Goal: Information Seeking & Learning: Learn about a topic

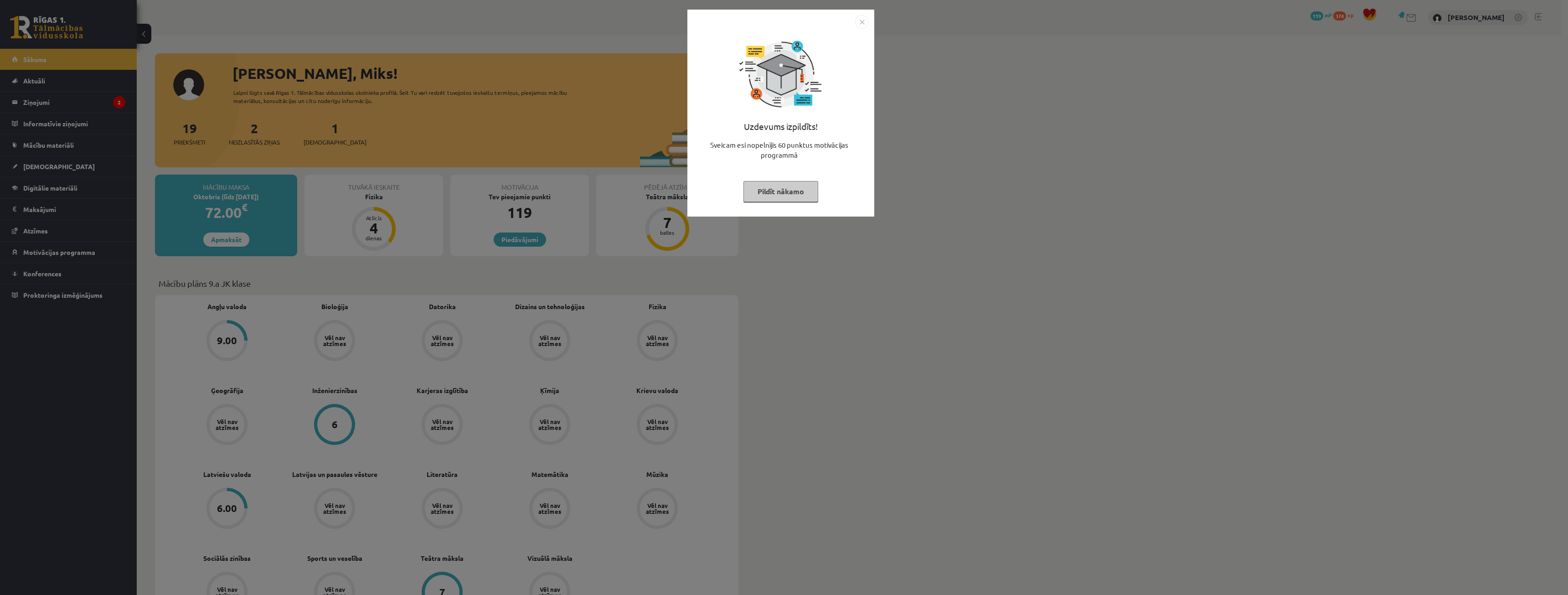
click at [921, 67] on div "Uzdevums izpildīts! Sveicam esi nopelnījis 60 punktus motivācijas programmā Pil…" at bounding box center [784, 297] width 1568 height 595
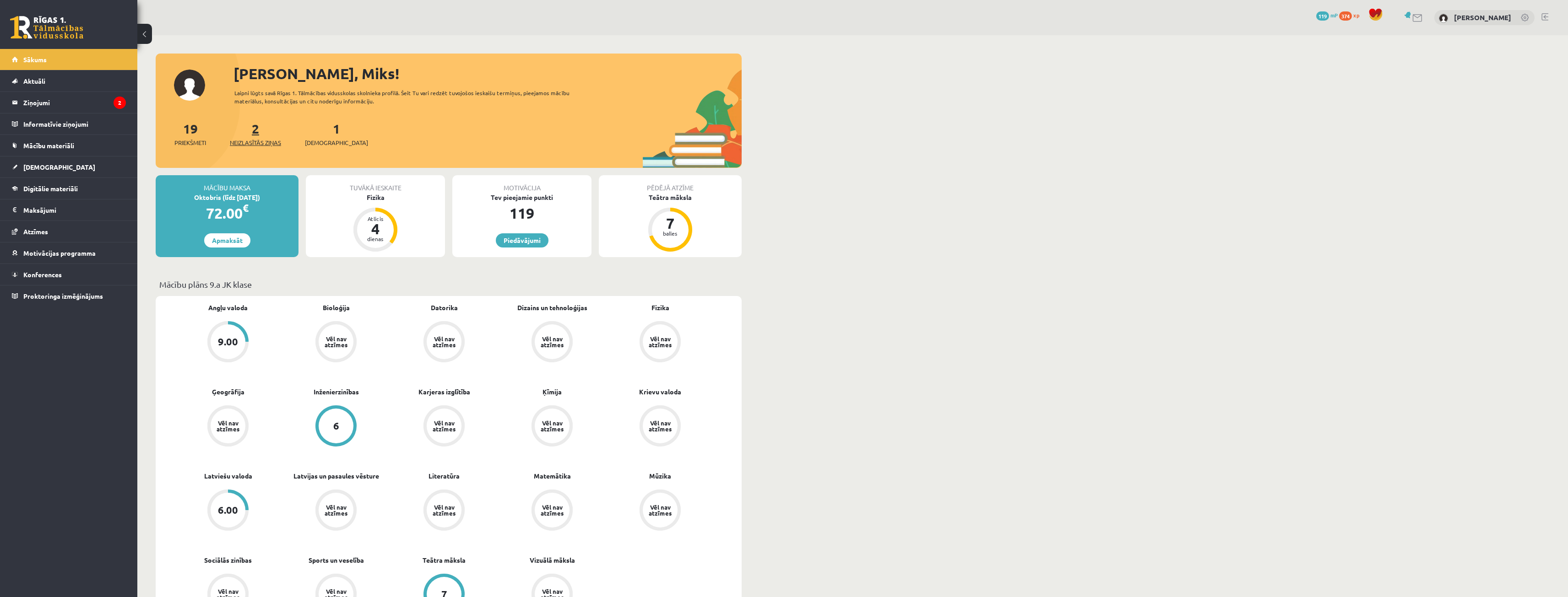
click at [266, 142] on span "Neizlasītās ziņas" at bounding box center [256, 142] width 51 height 9
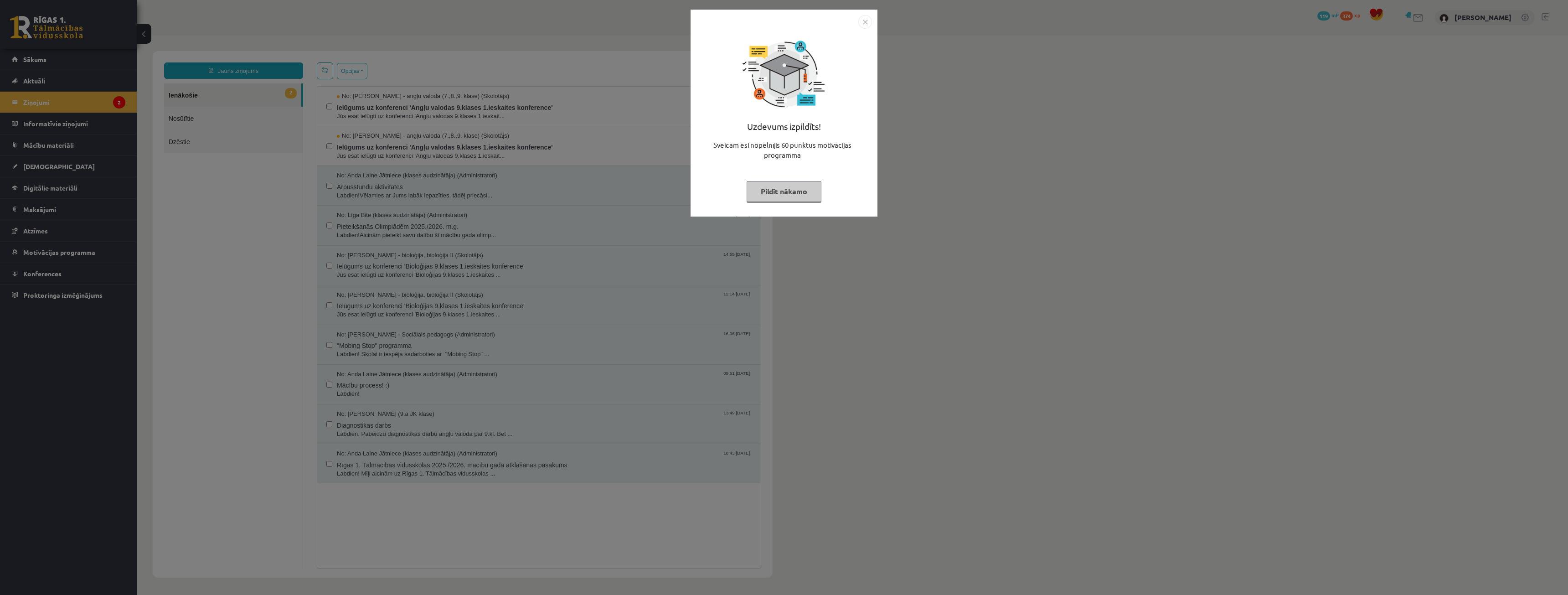
click at [785, 197] on button "Pildīt nākamo" at bounding box center [784, 191] width 75 height 21
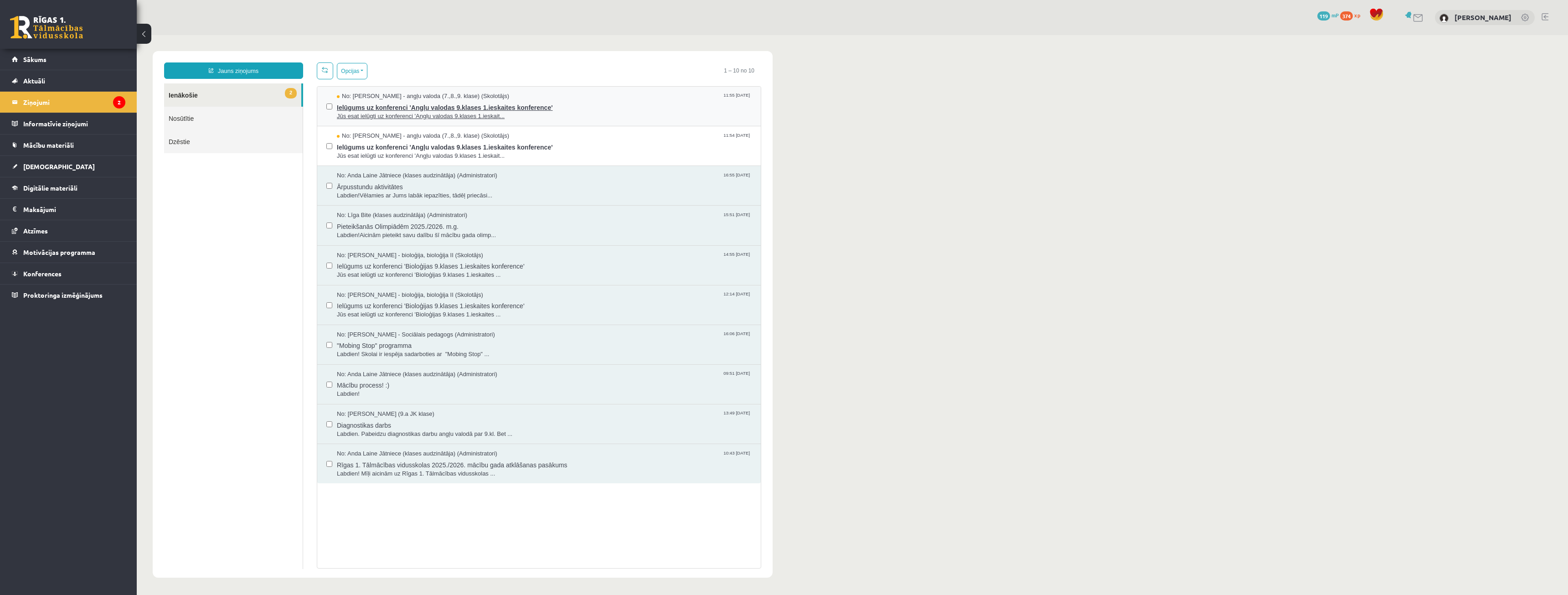
click at [472, 99] on span "No: Laila Priedīte-Dimiņa - angļu valoda (7.,8.,9. klase) (Skolotājs)" at bounding box center [422, 96] width 172 height 9
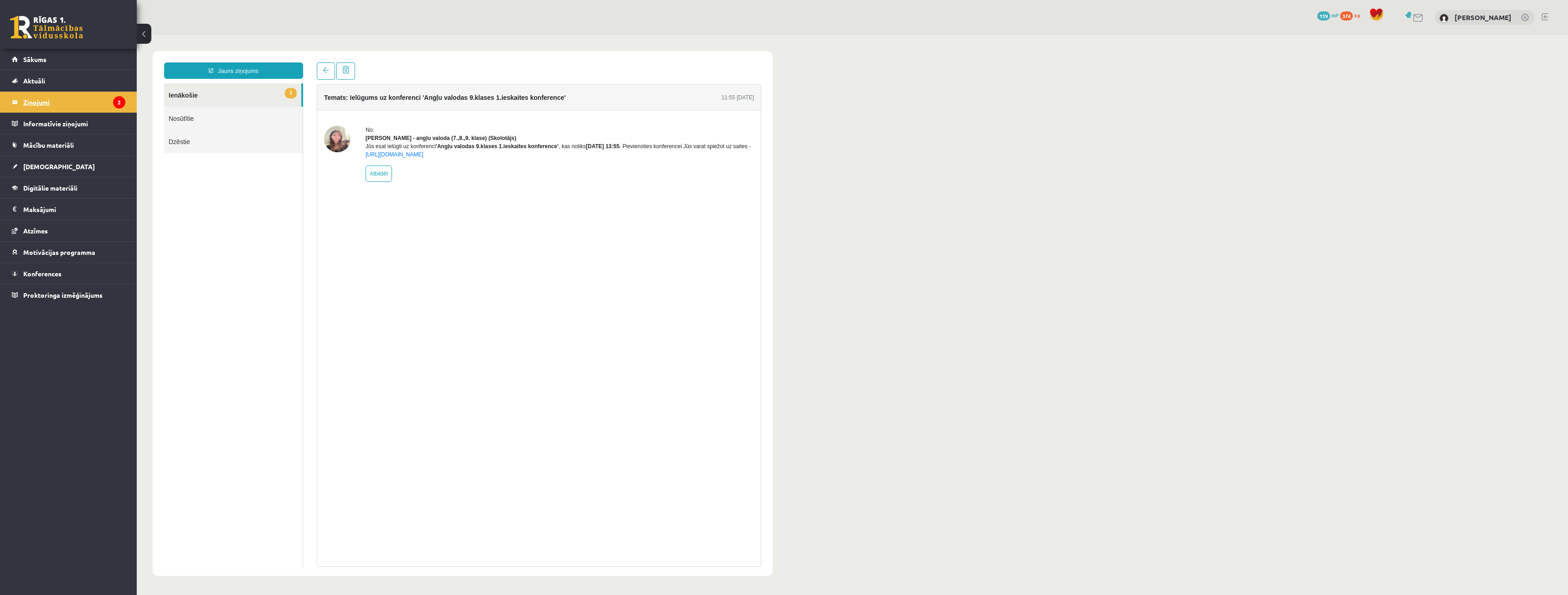
click at [108, 104] on legend "Ziņojumi 2" at bounding box center [74, 102] width 102 height 21
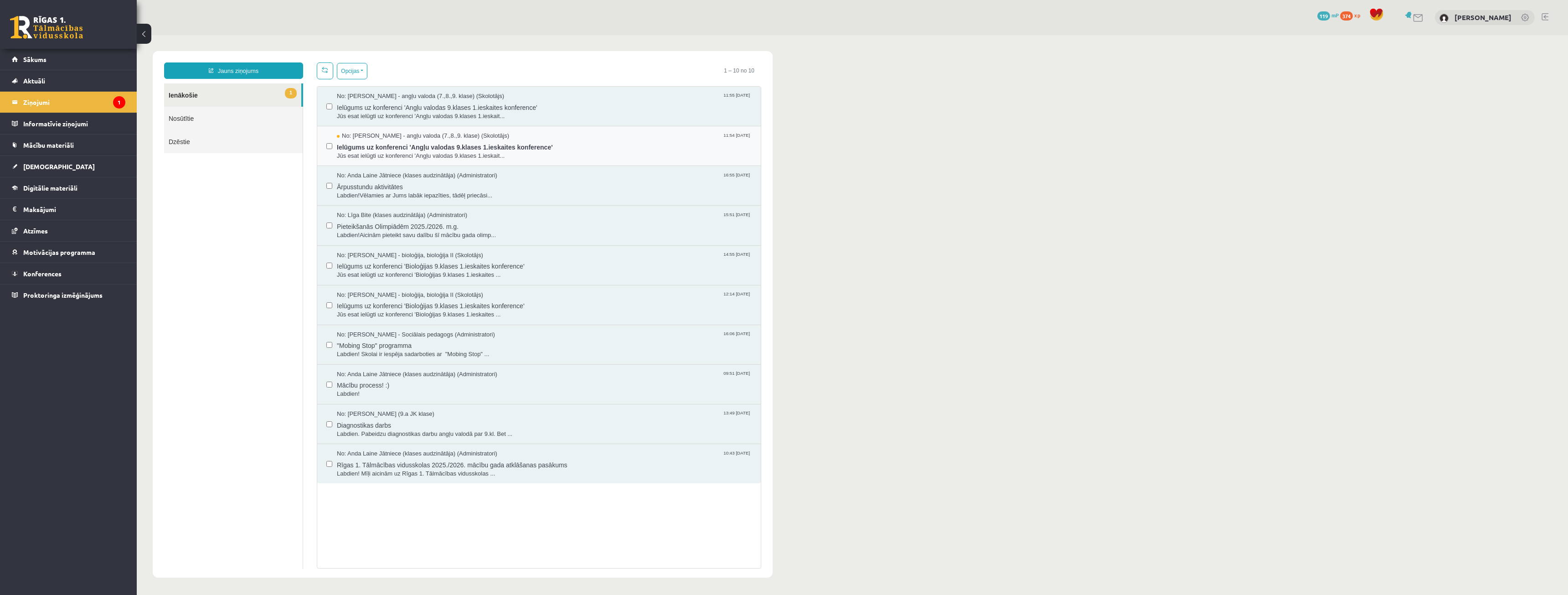
click at [446, 130] on div "No: Laila Priedīte-Dimiņa - angļu valoda (7.,8.,9. klase) (Skolotājs) 11:54 11/…" at bounding box center [539, 146] width 444 height 40
click at [420, 148] on span "Ielūgums uz konferenci 'Angļu valodas 9.klases 1.ieskaites konference'" at bounding box center [544, 146] width 415 height 12
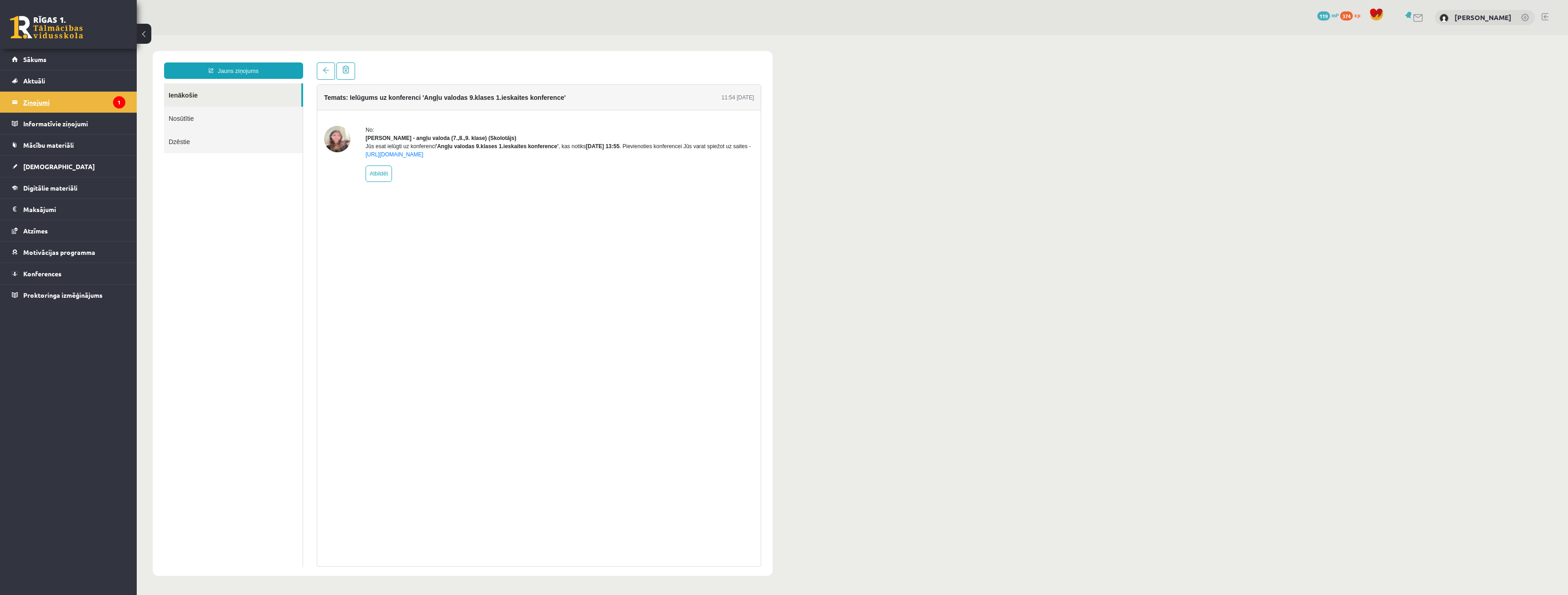
click at [82, 99] on legend "Ziņojumi 1" at bounding box center [74, 102] width 102 height 21
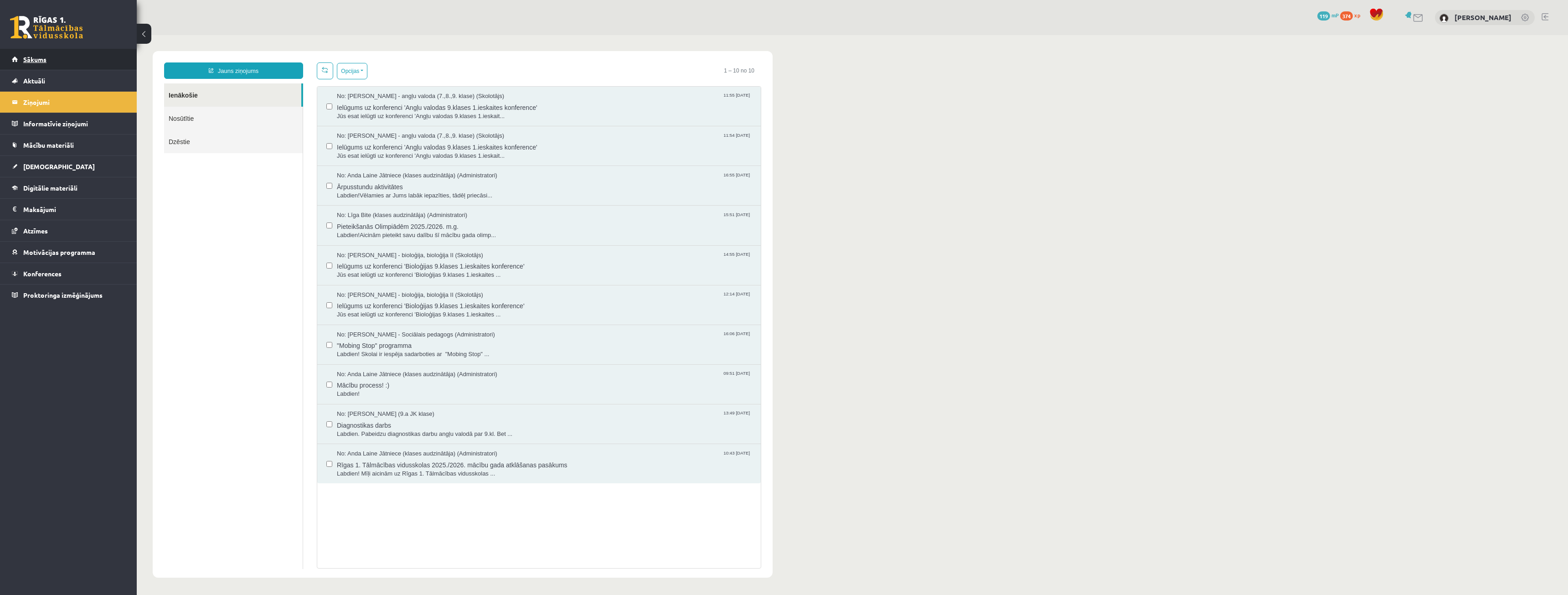
click at [123, 52] on link "Sākums" at bounding box center [68, 59] width 113 height 21
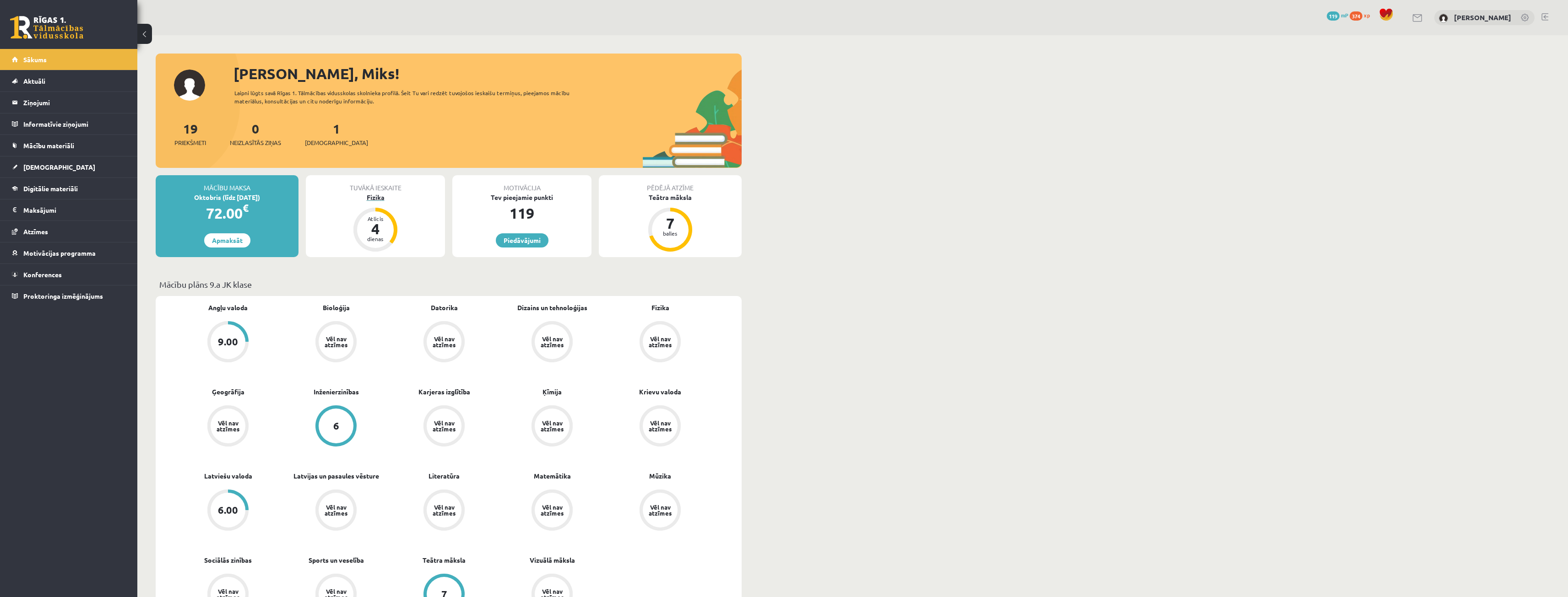
click at [375, 197] on div "Fizika" at bounding box center [375, 197] width 139 height 10
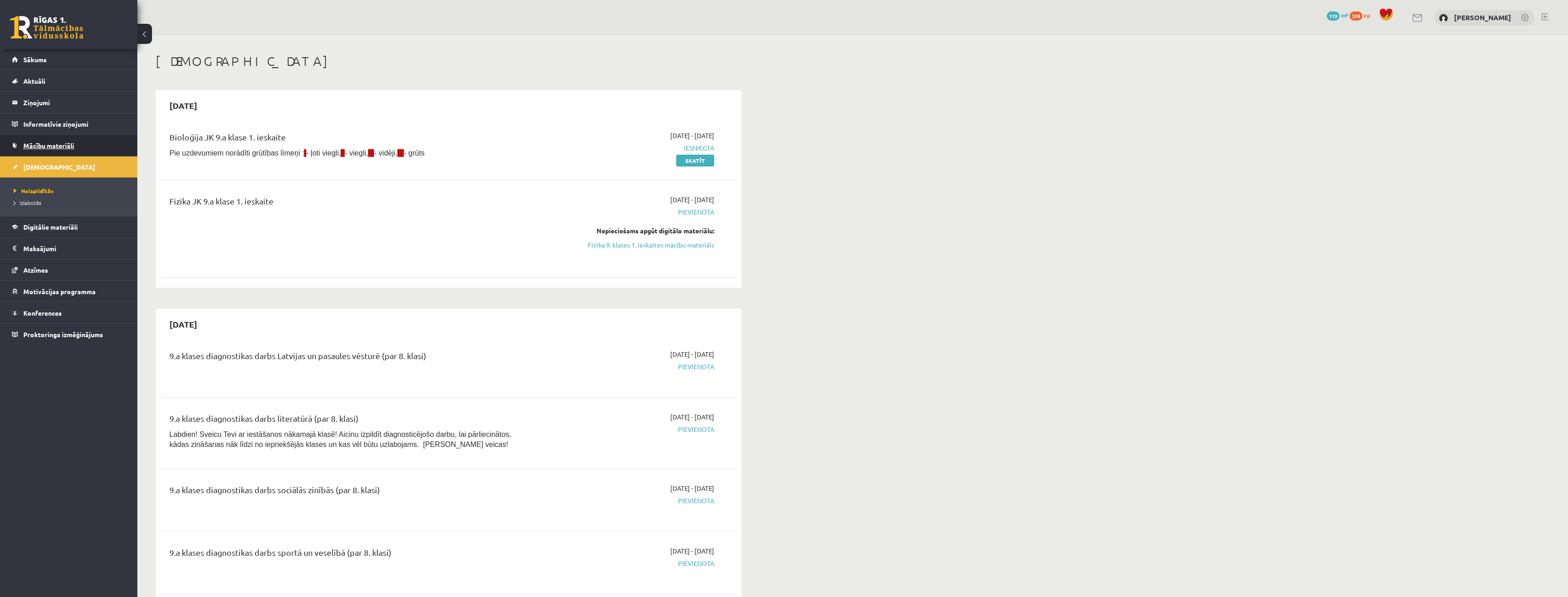
click at [60, 152] on link "Mācību materiāli" at bounding box center [68, 145] width 114 height 21
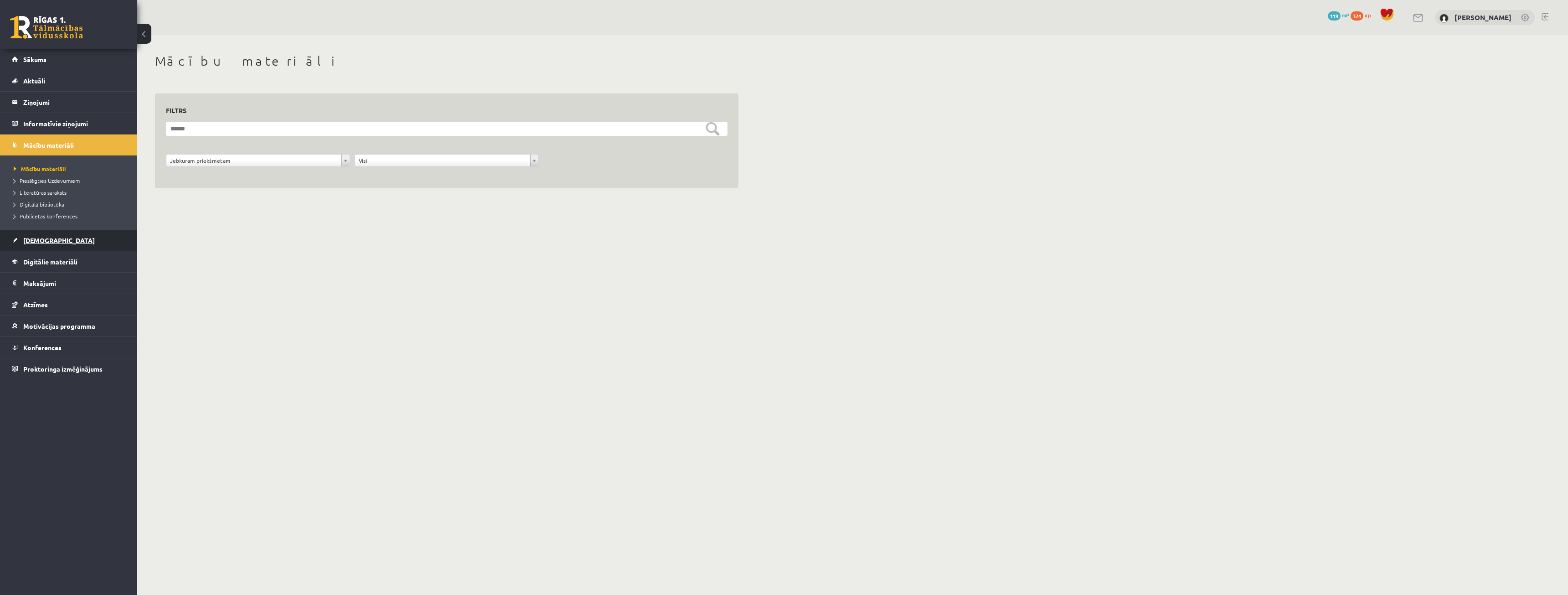
click at [49, 247] on link "[DEMOGRAPHIC_DATA]" at bounding box center [68, 240] width 113 height 21
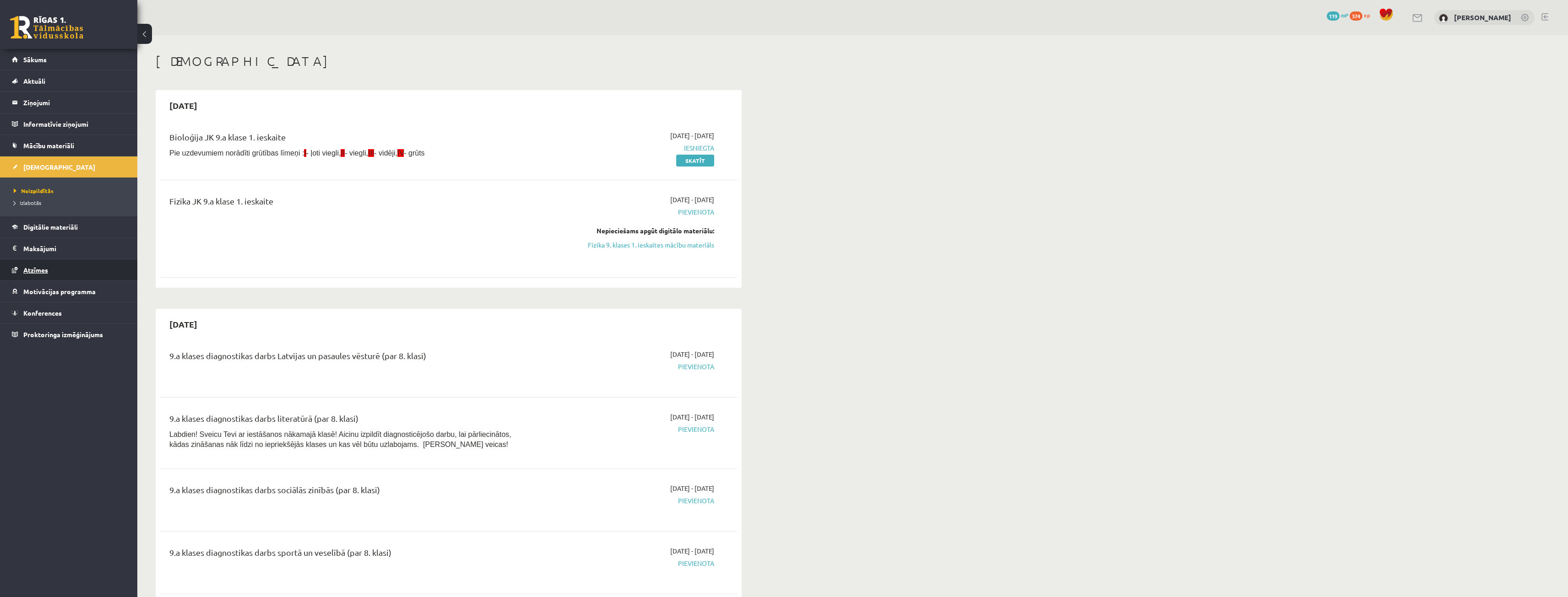
click at [56, 271] on link "Atzīmes" at bounding box center [68, 270] width 114 height 21
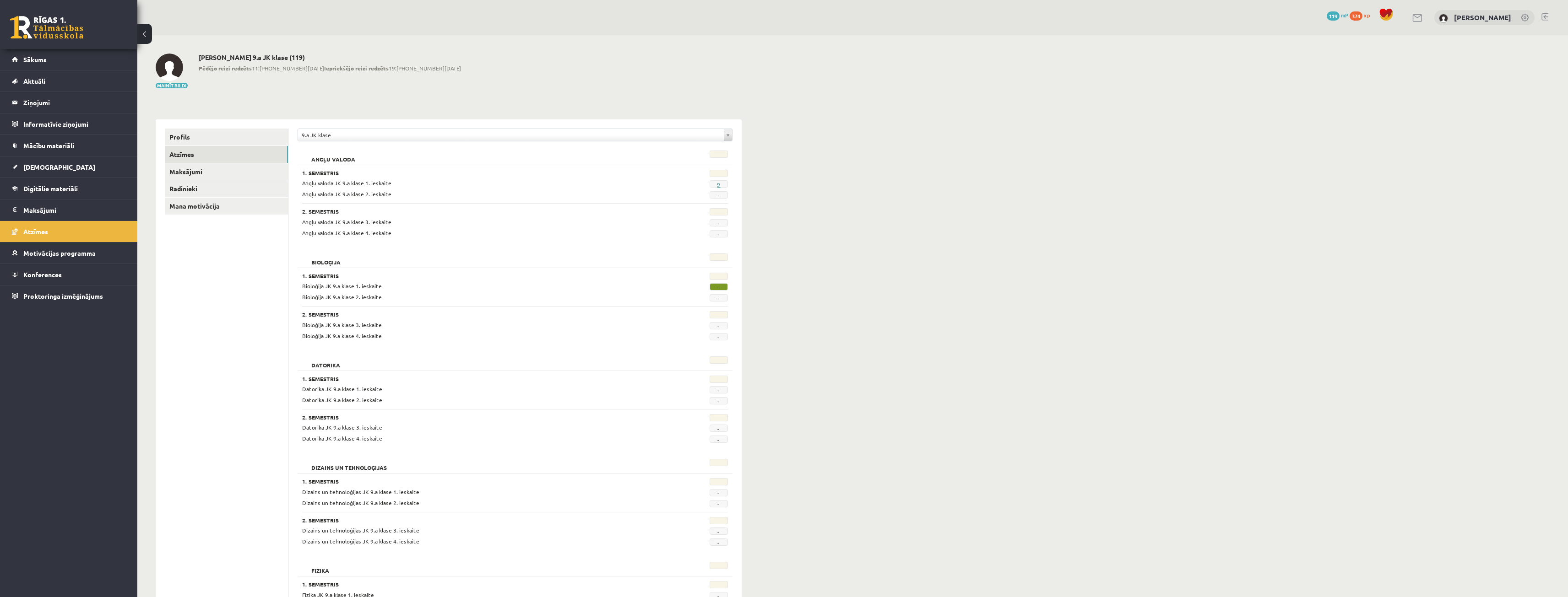
click at [719, 184] on link "9" at bounding box center [718, 185] width 3 height 7
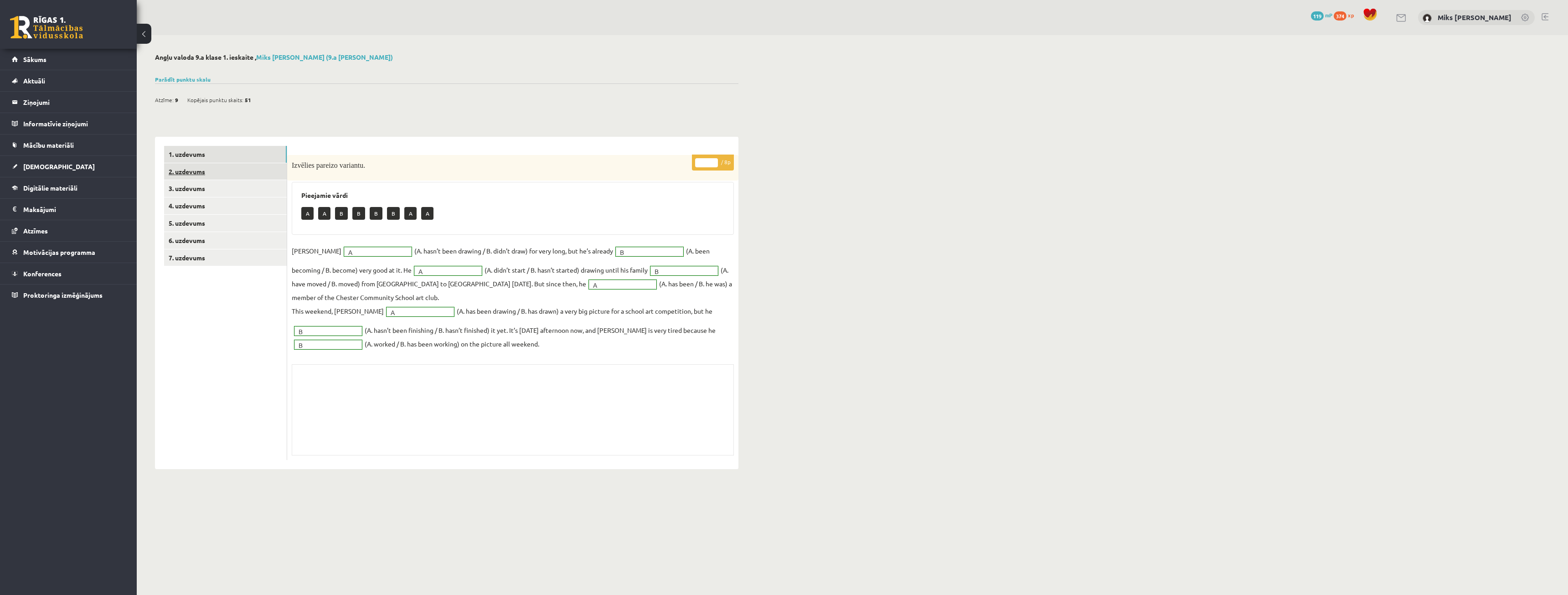
click at [227, 174] on link "2. uzdevums" at bounding box center [225, 172] width 122 height 17
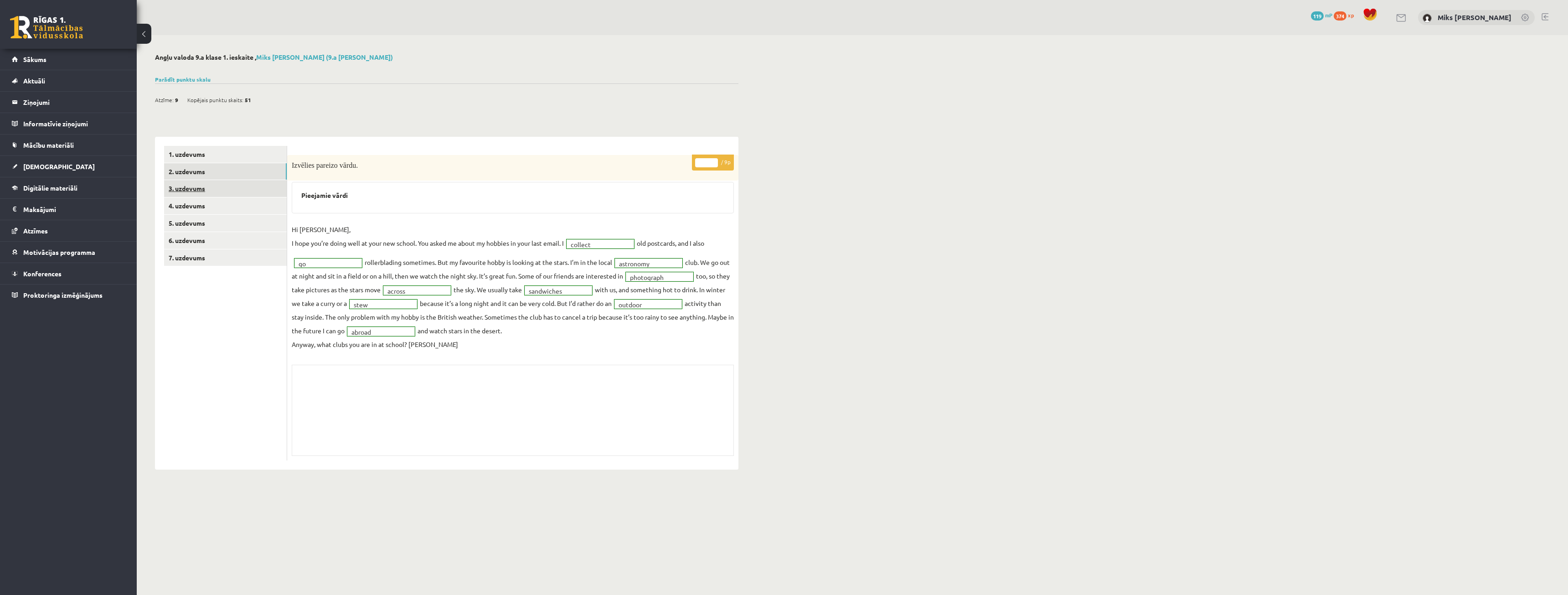
click at [198, 186] on link "3. uzdevums" at bounding box center [225, 189] width 122 height 17
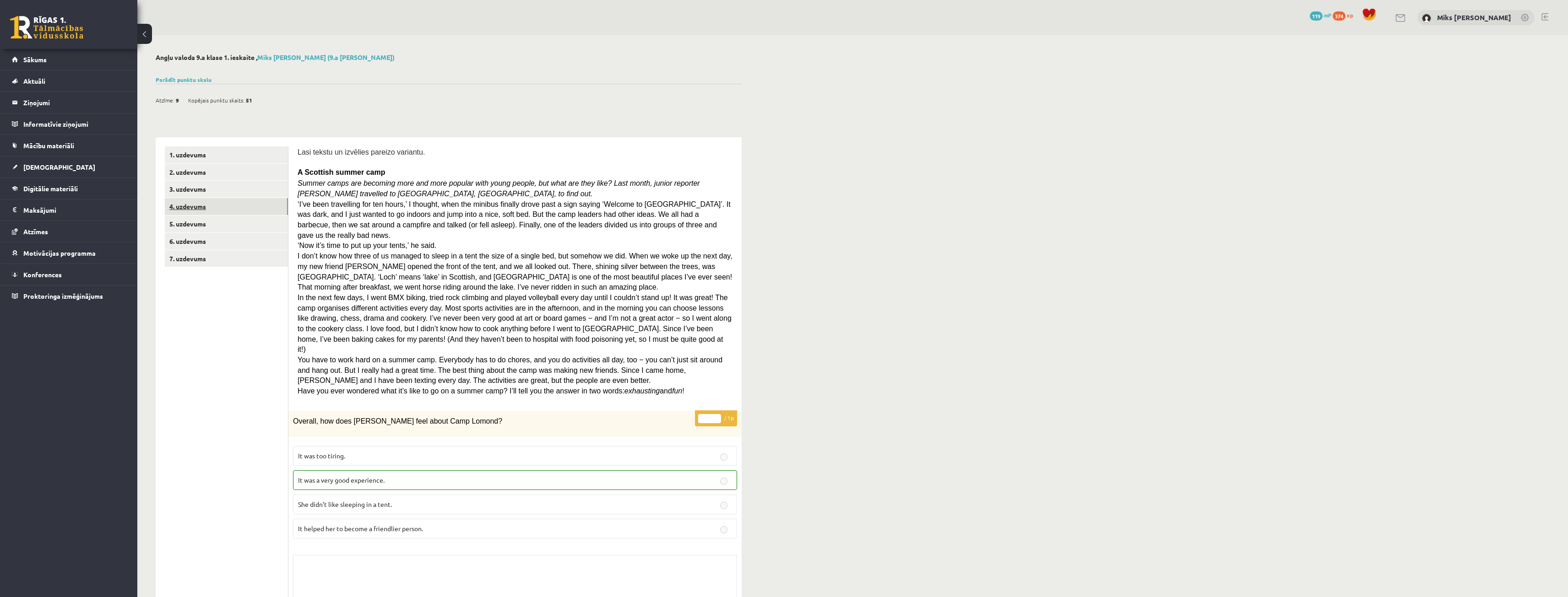
click at [227, 203] on link "4. uzdevums" at bounding box center [226, 207] width 123 height 17
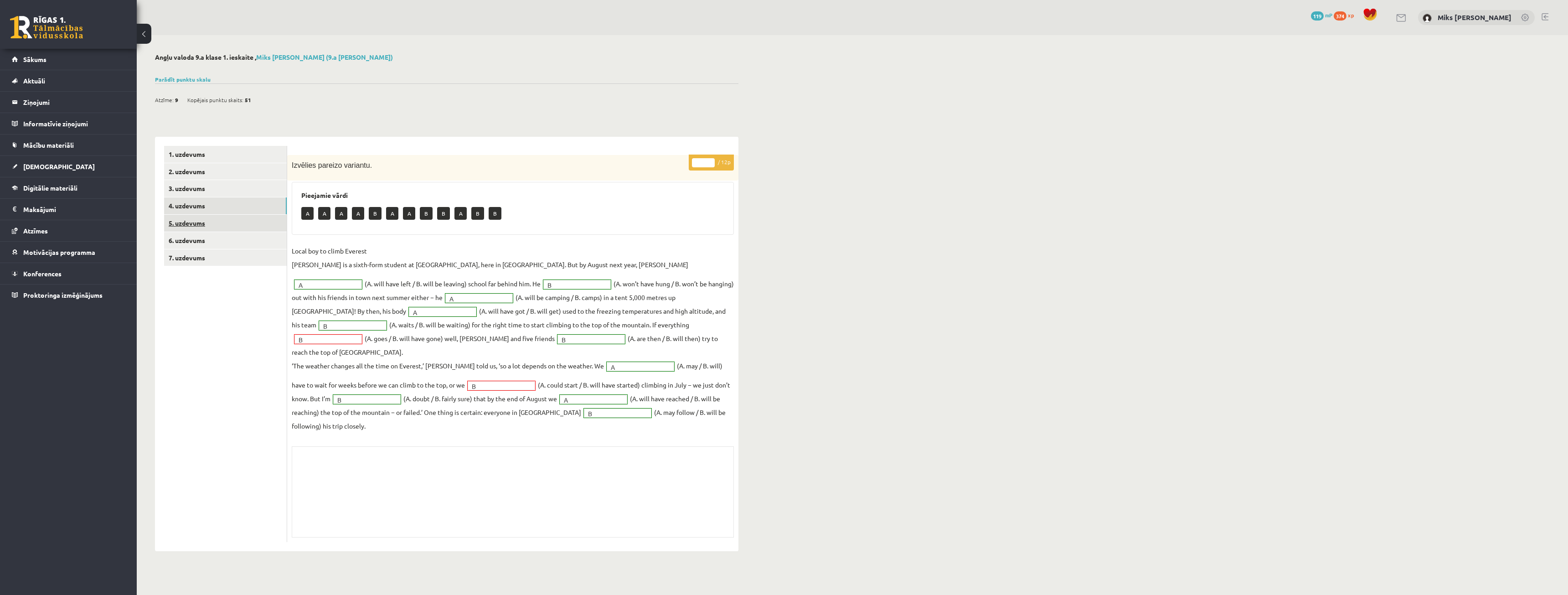
click at [239, 228] on link "5. uzdevums" at bounding box center [225, 224] width 122 height 17
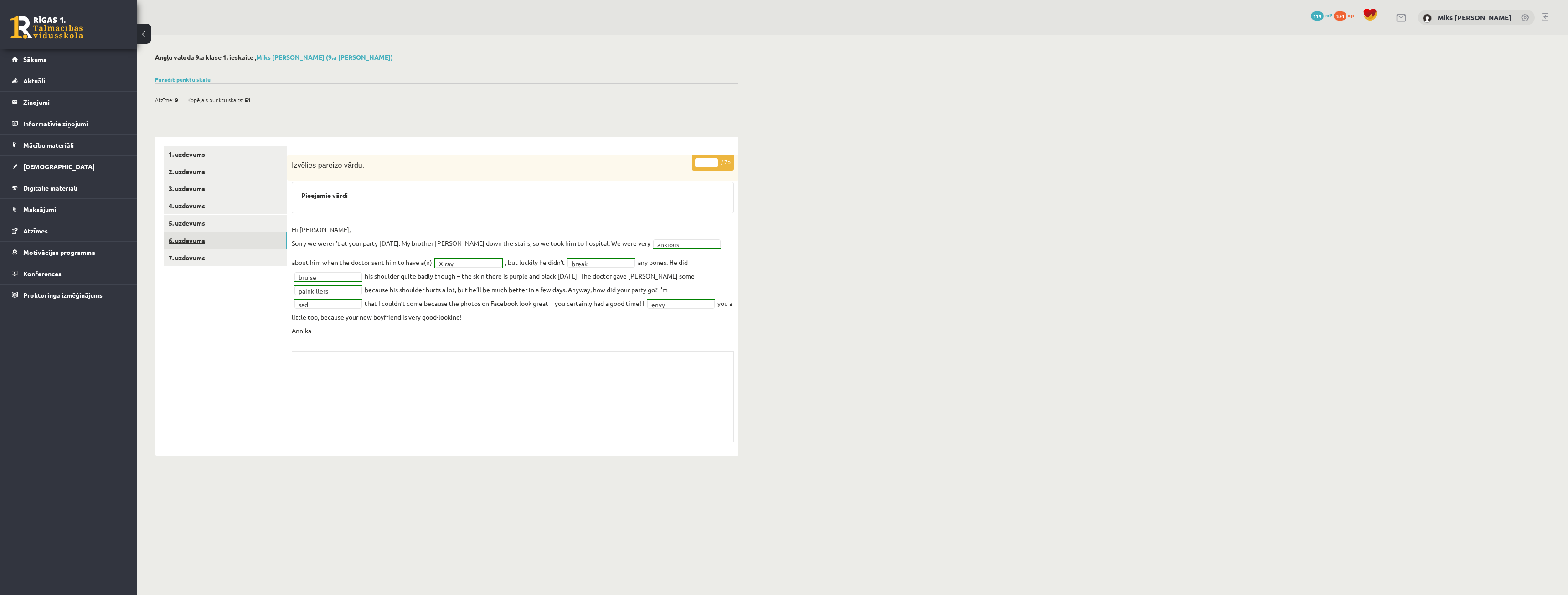
click at [200, 235] on link "6. uzdevums" at bounding box center [225, 241] width 122 height 17
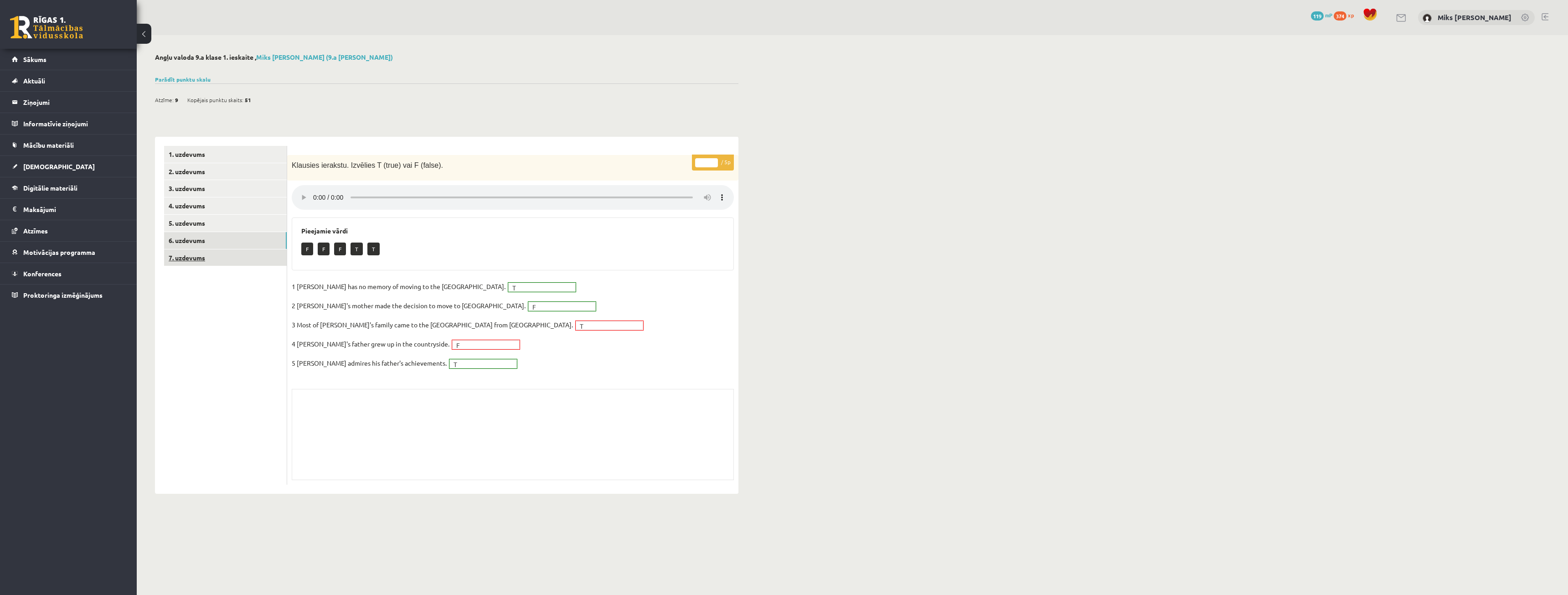
click at [224, 262] on link "7. uzdevums" at bounding box center [225, 258] width 122 height 17
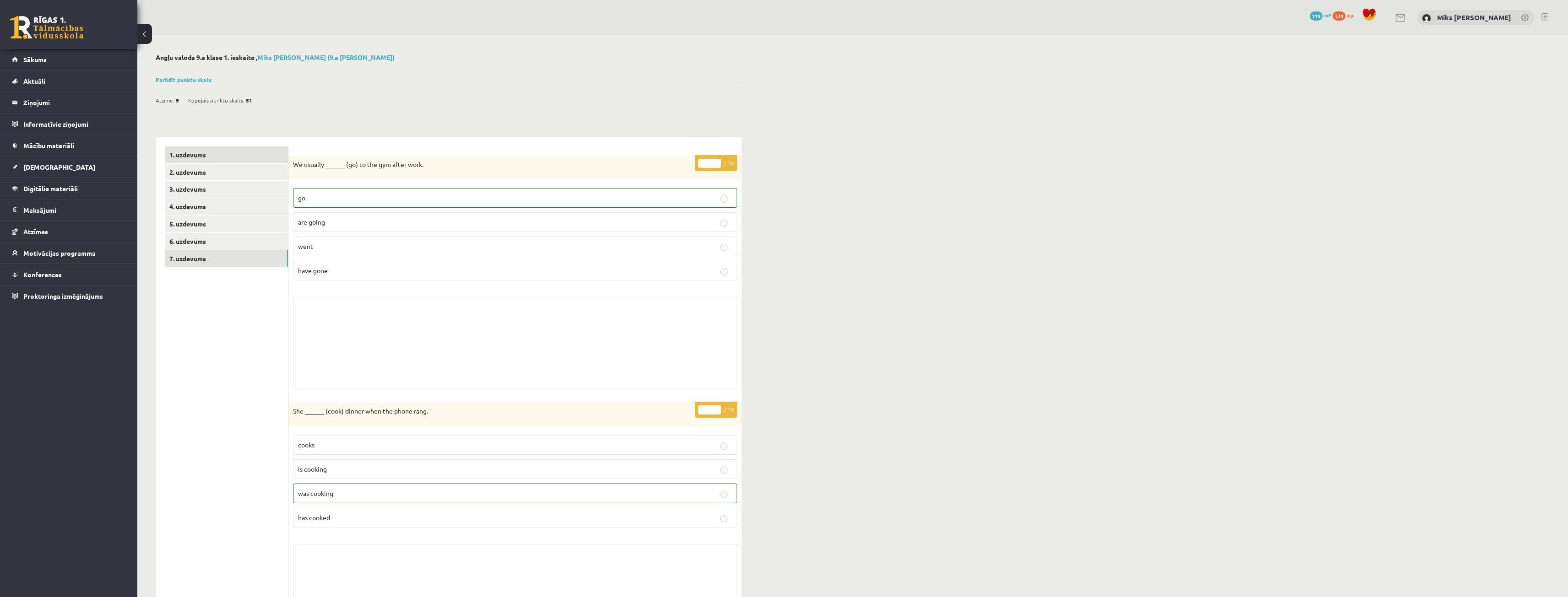
click at [216, 156] on link "1. uzdevums" at bounding box center [226, 155] width 123 height 17
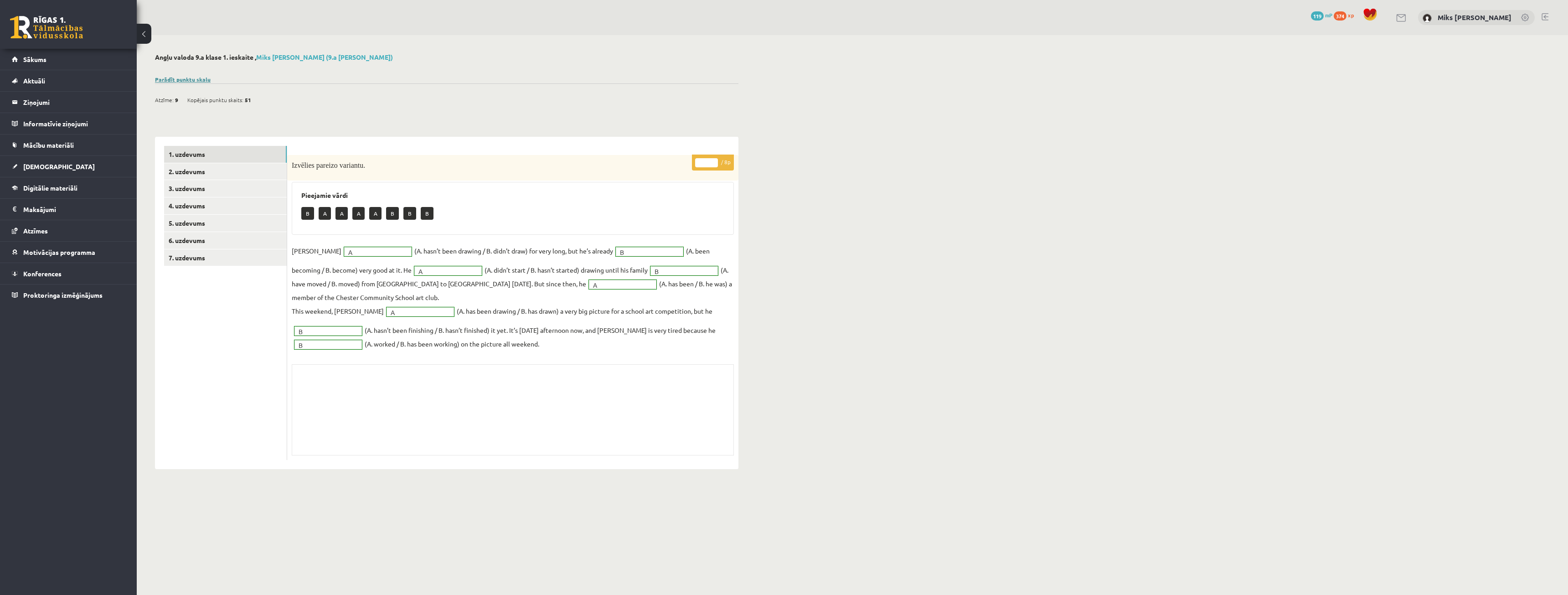
click at [181, 80] on link "Parādīt punktu skalu" at bounding box center [183, 79] width 55 height 7
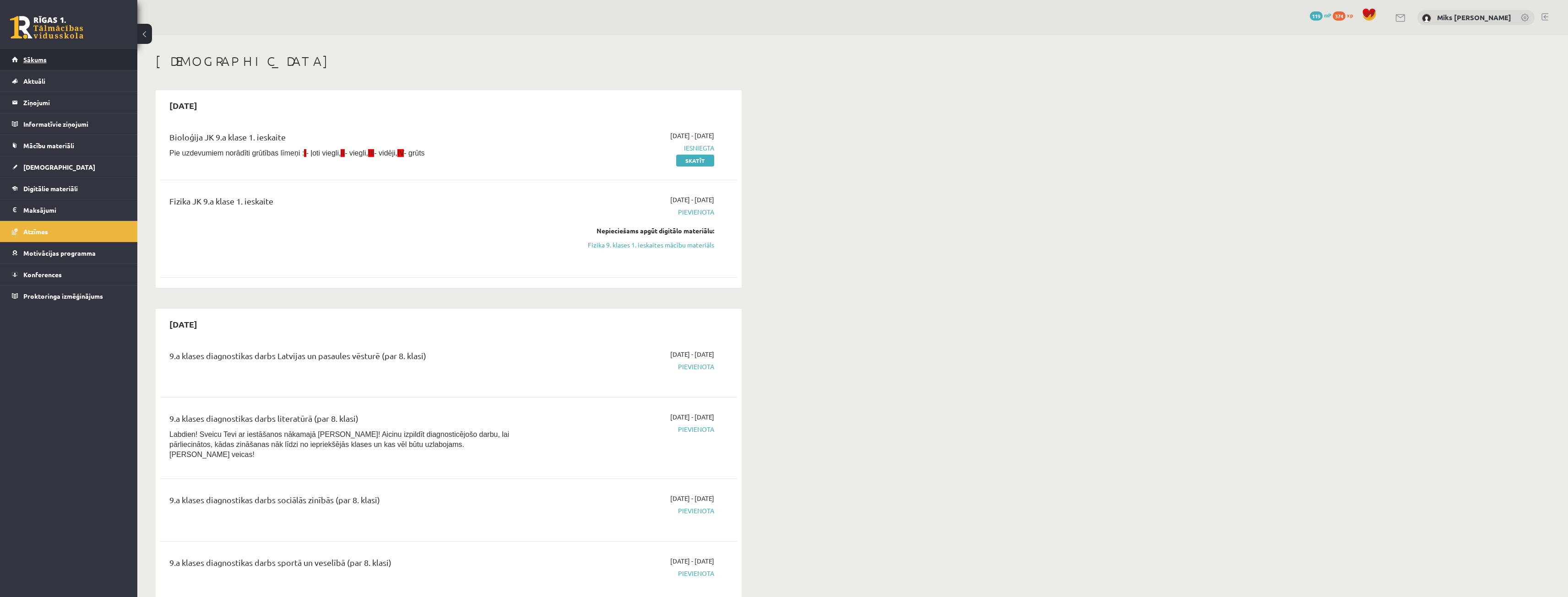
click at [40, 50] on link "Sākums" at bounding box center [68, 59] width 114 height 21
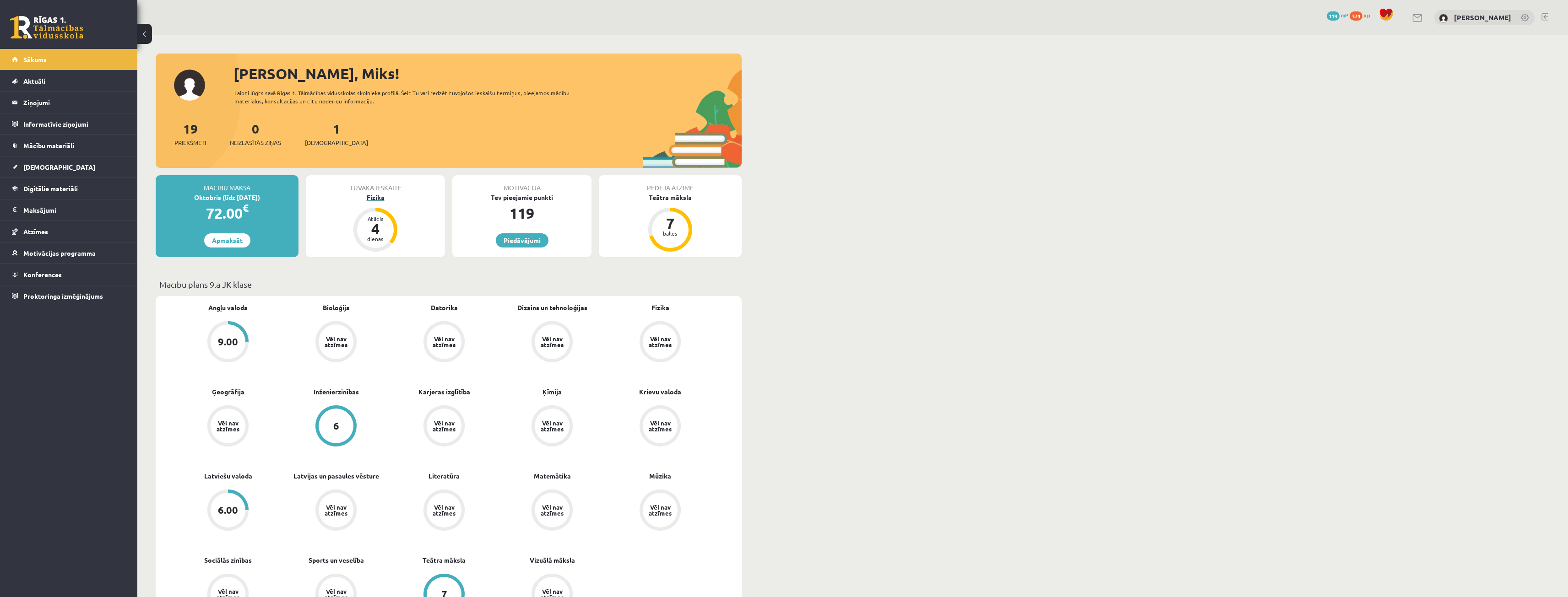
click at [397, 195] on div "Fizika" at bounding box center [375, 197] width 139 height 10
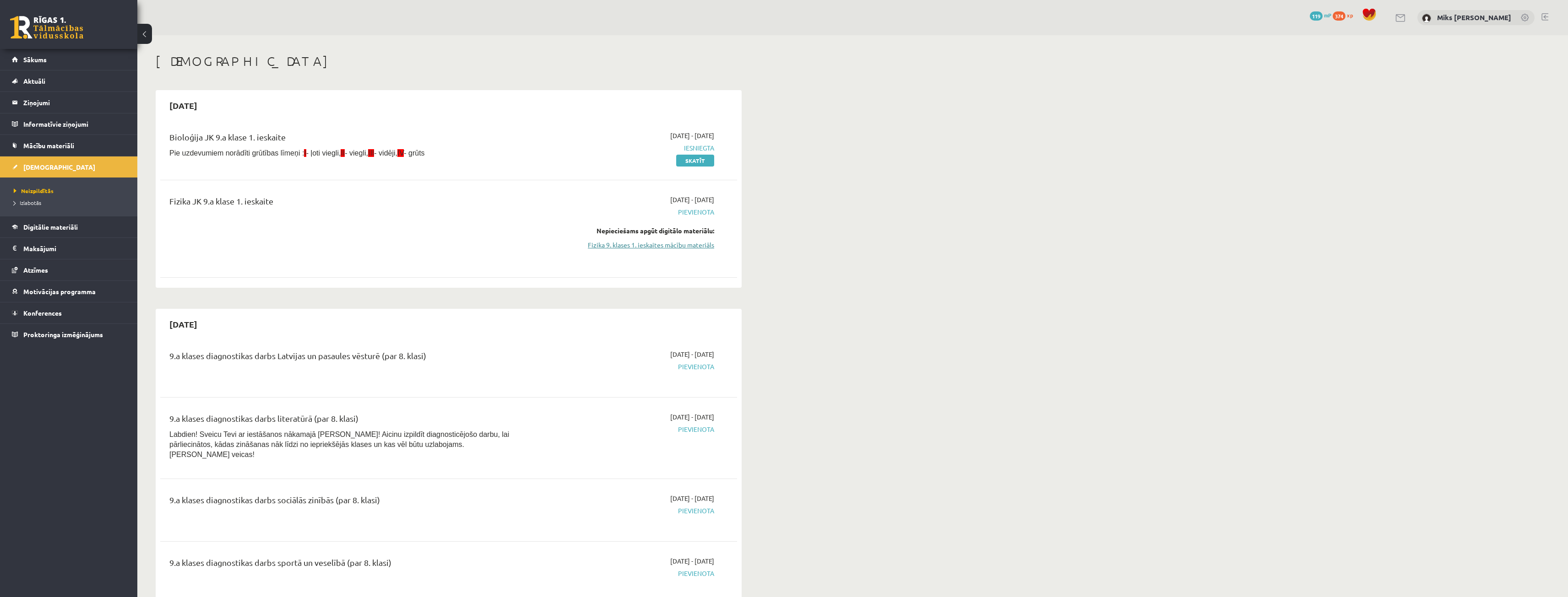
click at [664, 246] on link "Fizika 9. klases 1. ieskaites mācību materiāls" at bounding box center [628, 245] width 172 height 10
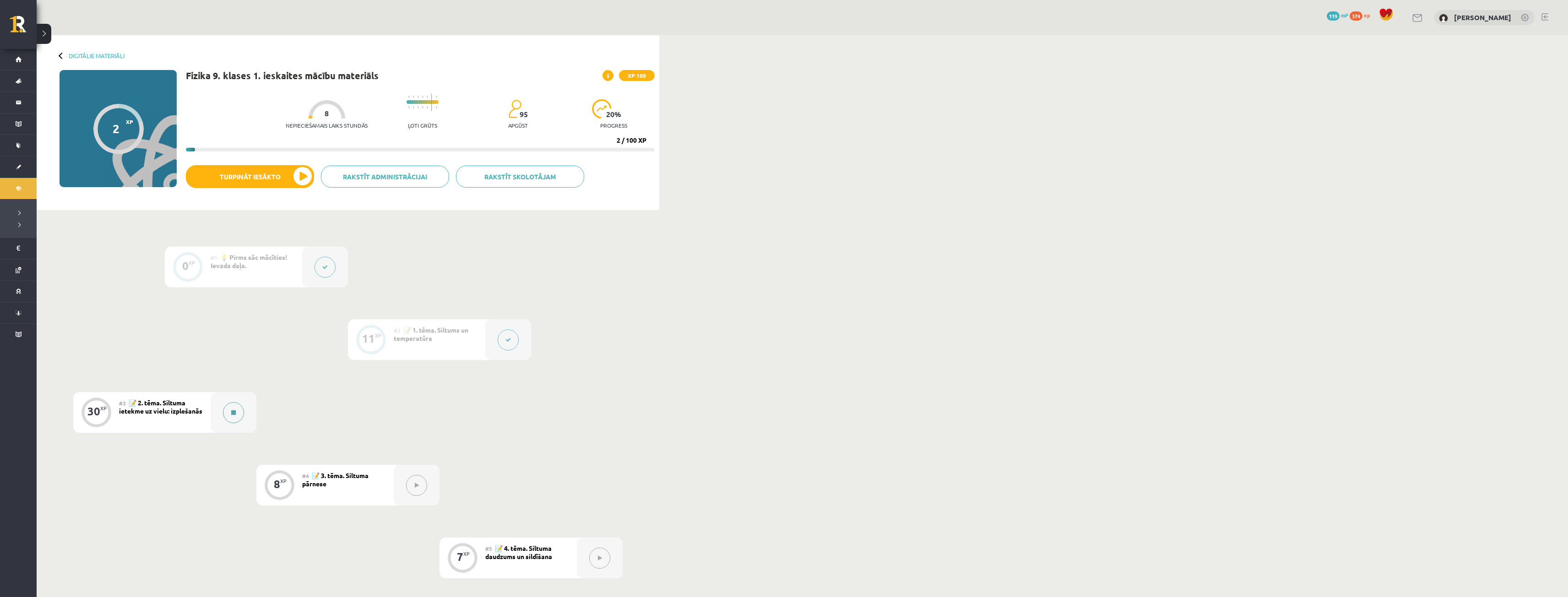
click at [232, 403] on button at bounding box center [234, 412] width 21 height 21
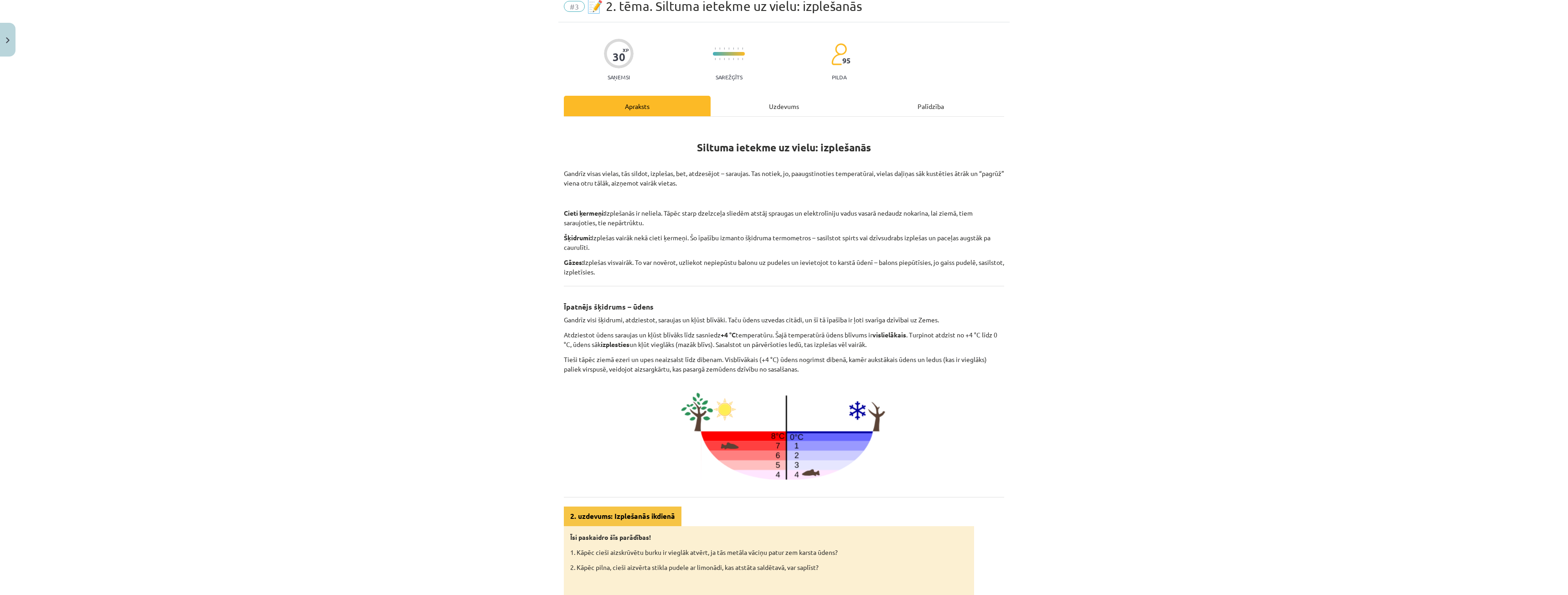
scroll to position [181, 0]
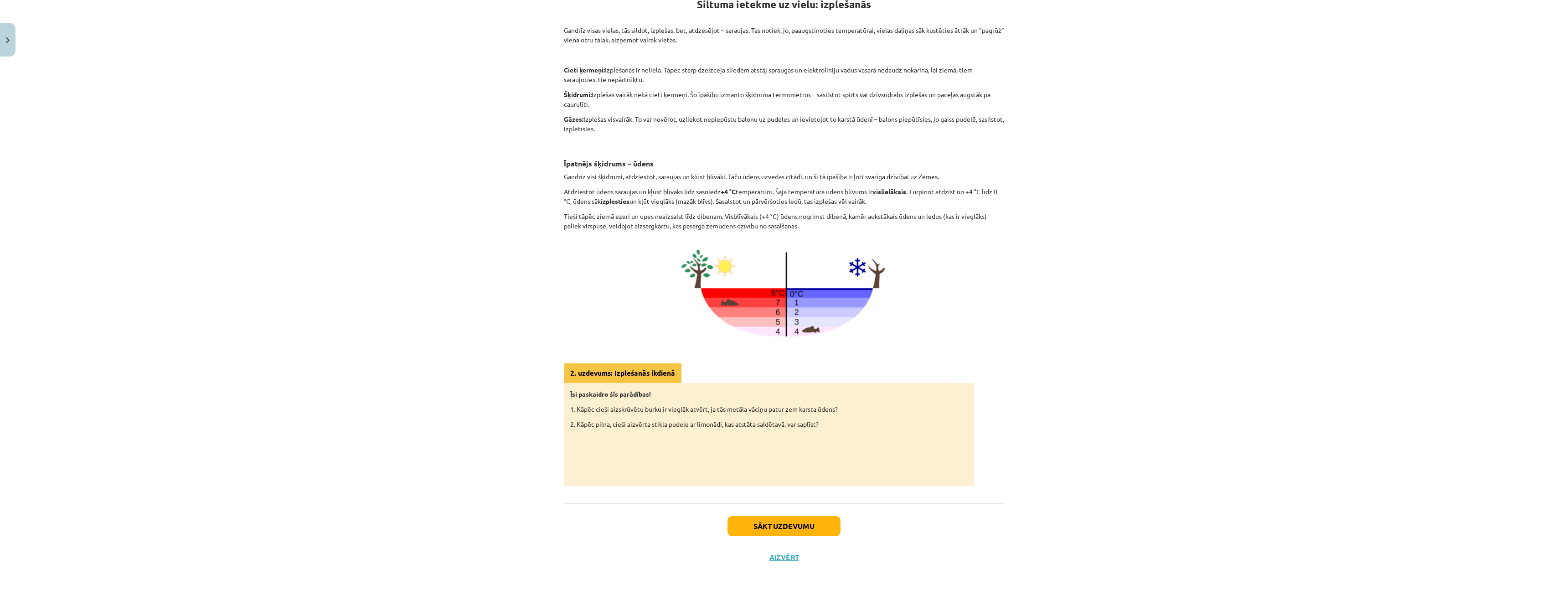
click at [583, 410] on p "1. Kāpēc cieši aizskrūvētu burku ir vieglāk atvērt, ja tās metāla vāciņu patur …" at bounding box center [769, 409] width 397 height 10
click at [578, 420] on p "2. Kāpēc pilna, cieši aizvērta stikla pudele ar limonādi, kas atstāta saldētavā…" at bounding box center [769, 424] width 397 height 10
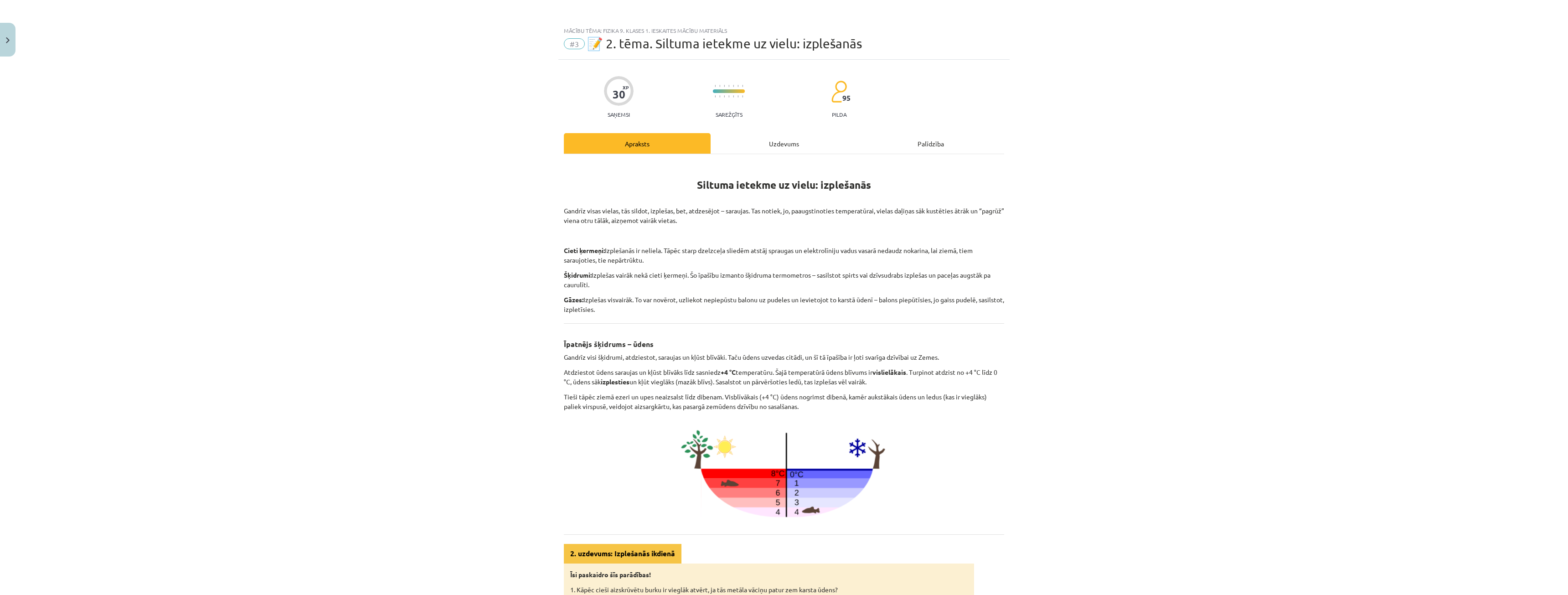
scroll to position [0, 0]
click at [954, 344] on h3 "Īpatnējs šķidrums – ūdens" at bounding box center [783, 342] width 440 height 17
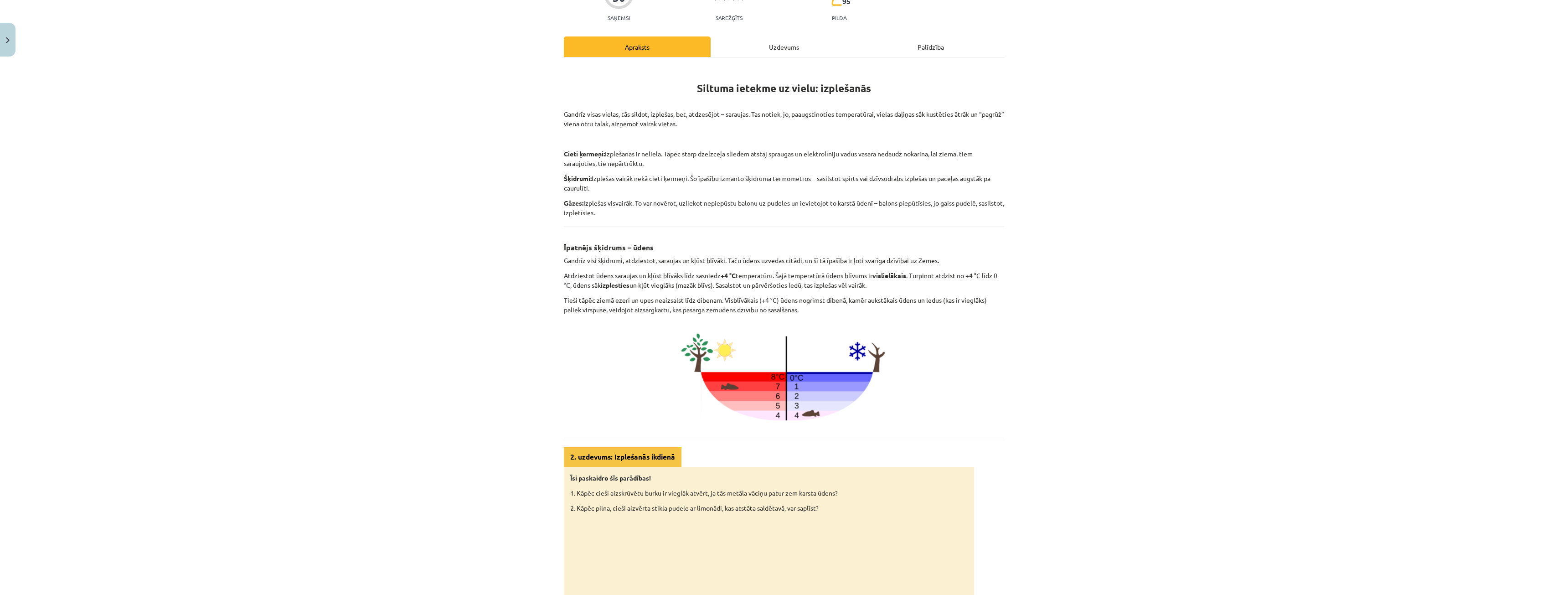
scroll to position [12, 0]
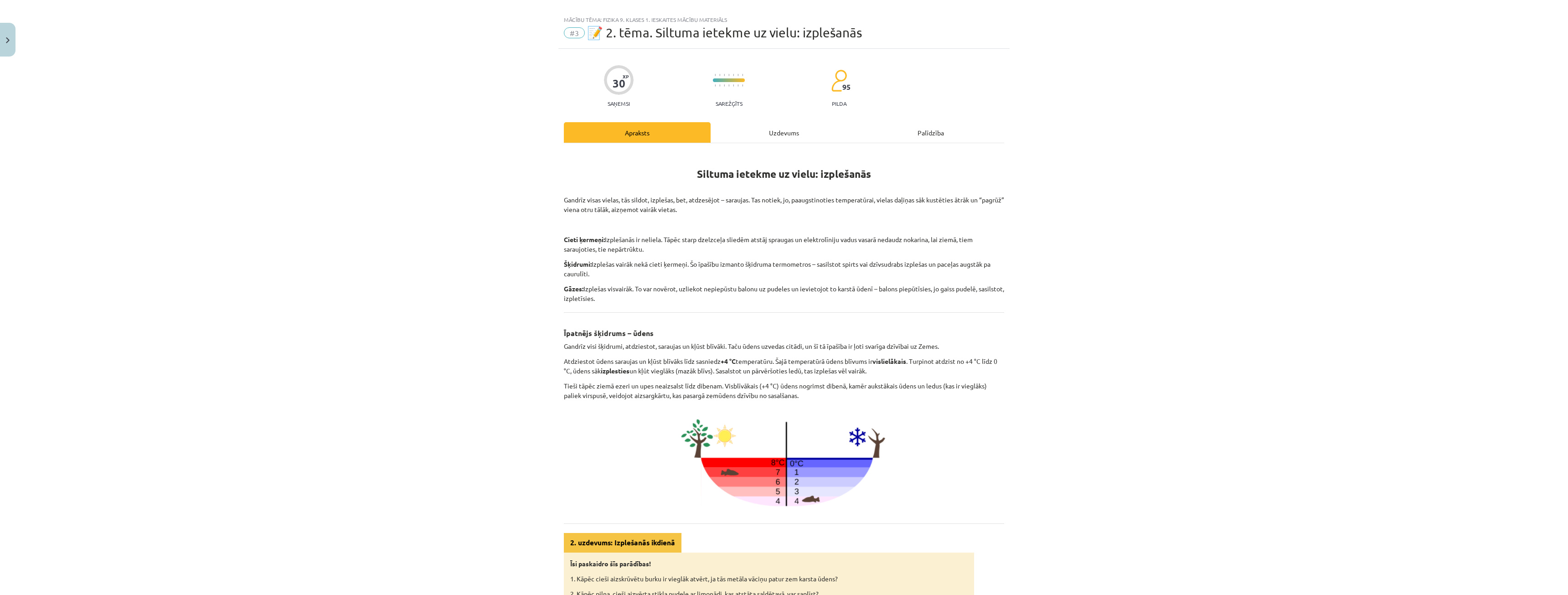
click at [769, 133] on div "Uzdevums" at bounding box center [783, 133] width 147 height 21
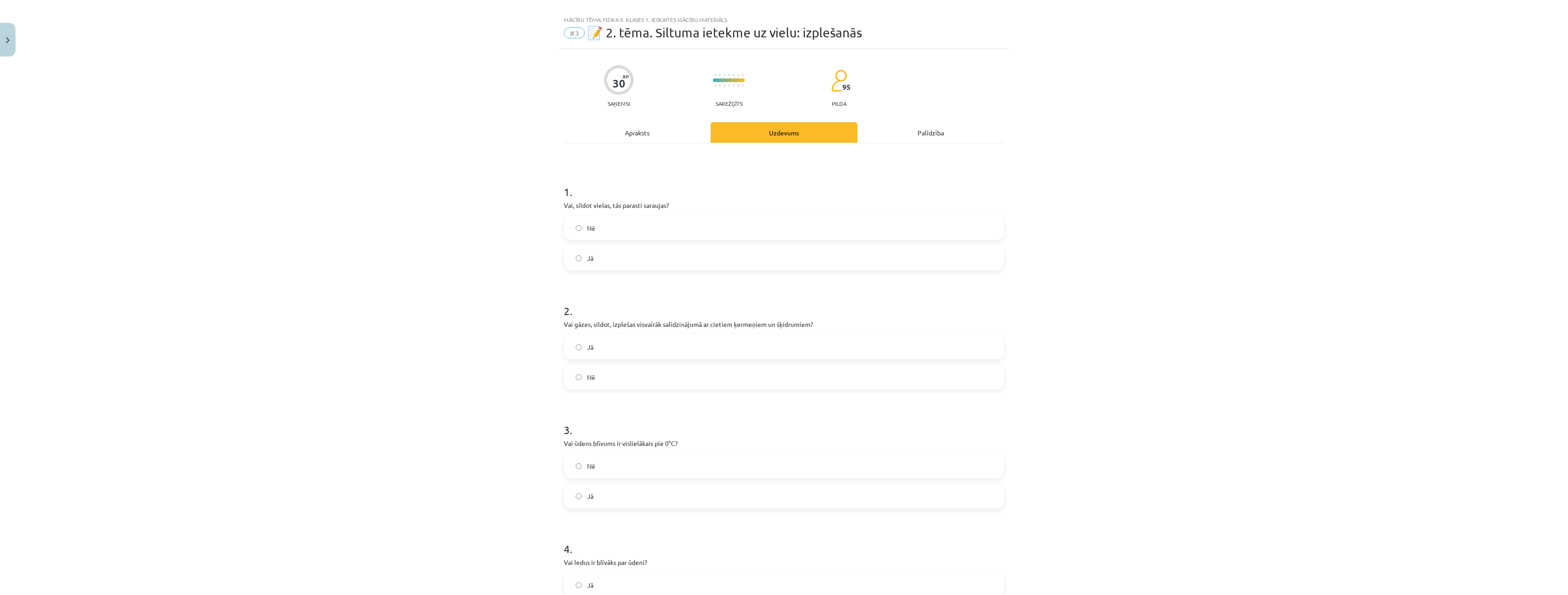
scroll to position [23, 0]
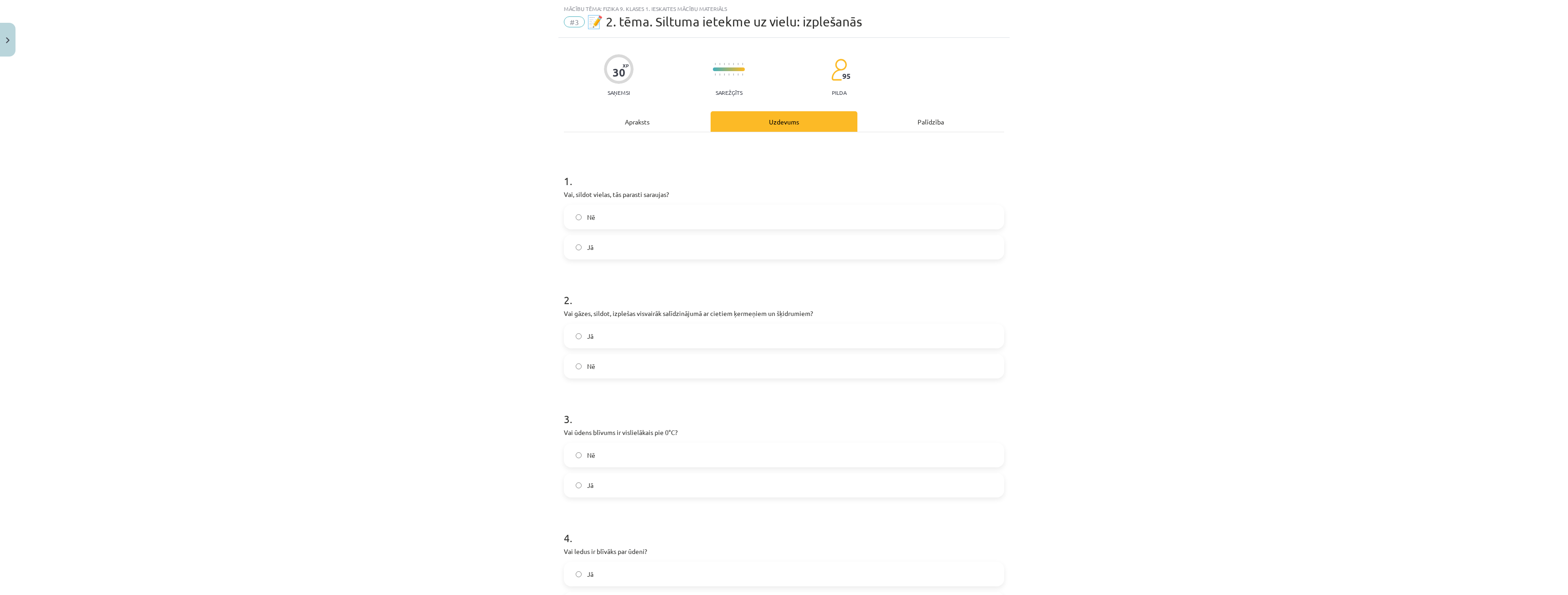
click at [607, 244] on label "Jā" at bounding box center [784, 247] width 438 height 23
click at [601, 212] on label "Nē" at bounding box center [784, 217] width 438 height 23
click at [645, 339] on label "Jā" at bounding box center [784, 336] width 438 height 23
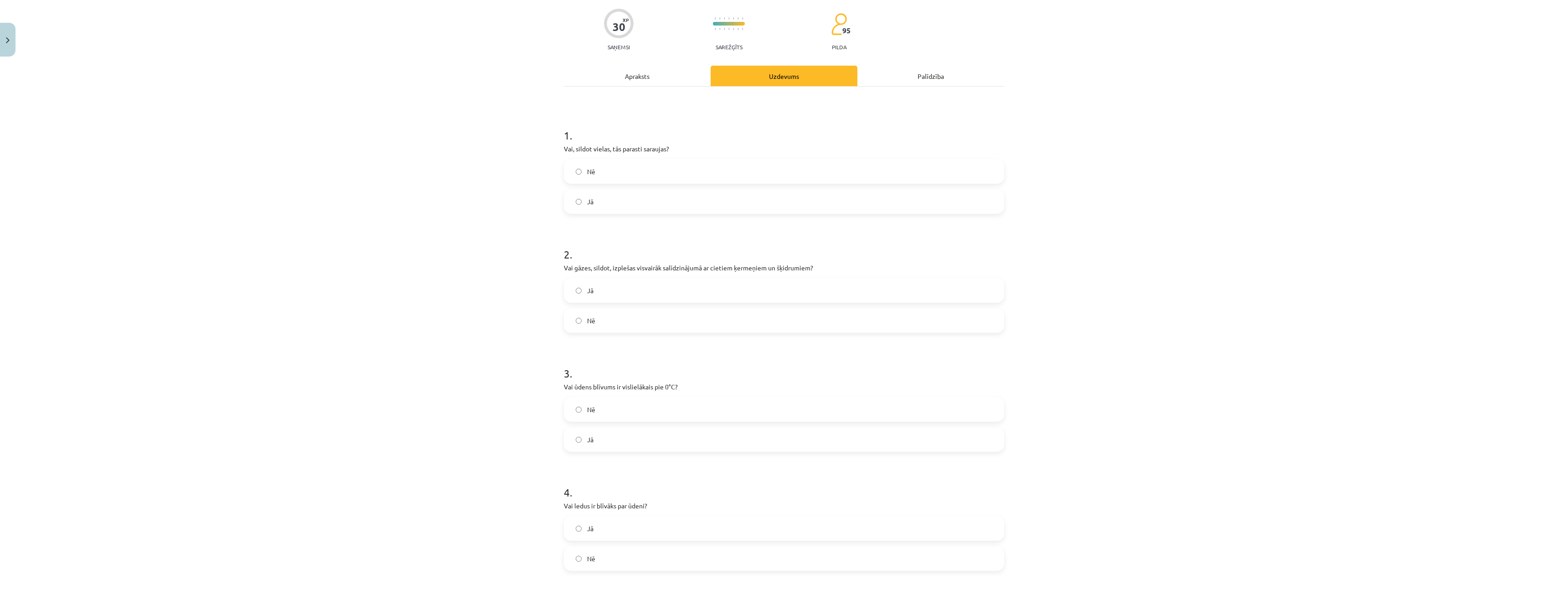
click at [650, 76] on div "Apraksts" at bounding box center [637, 76] width 147 height 21
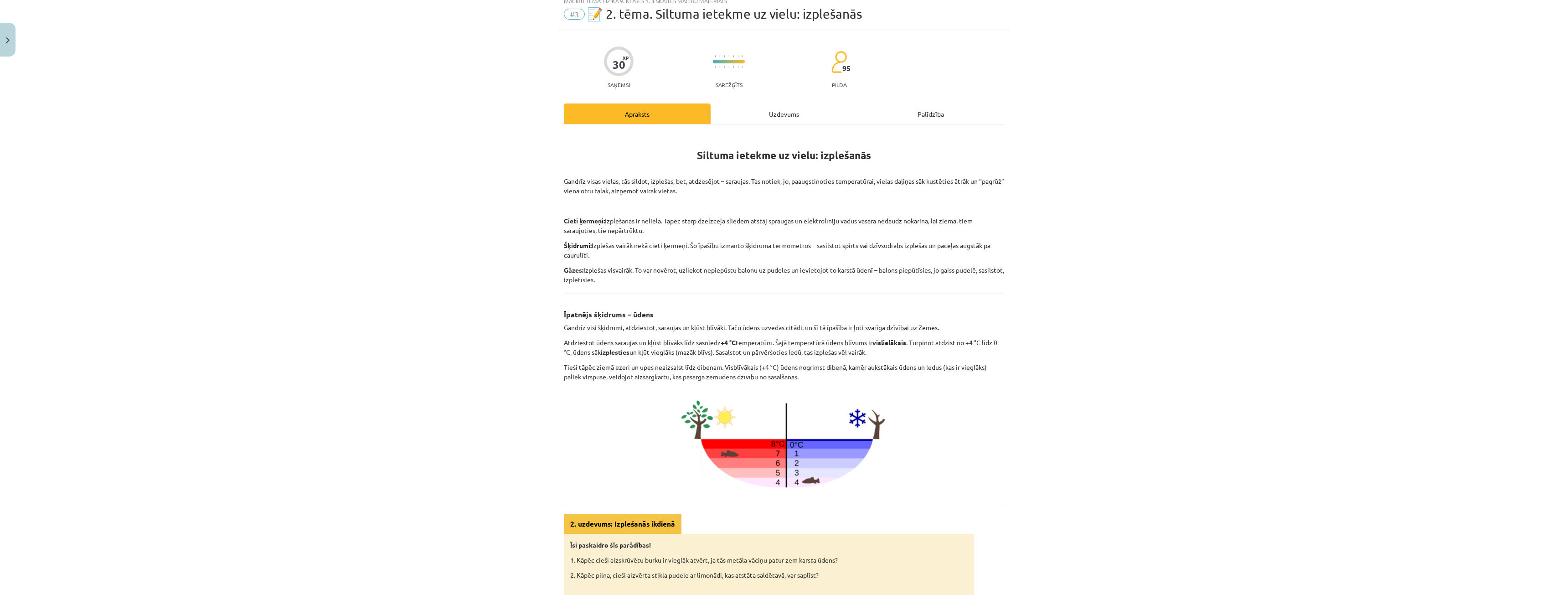
scroll to position [23, 0]
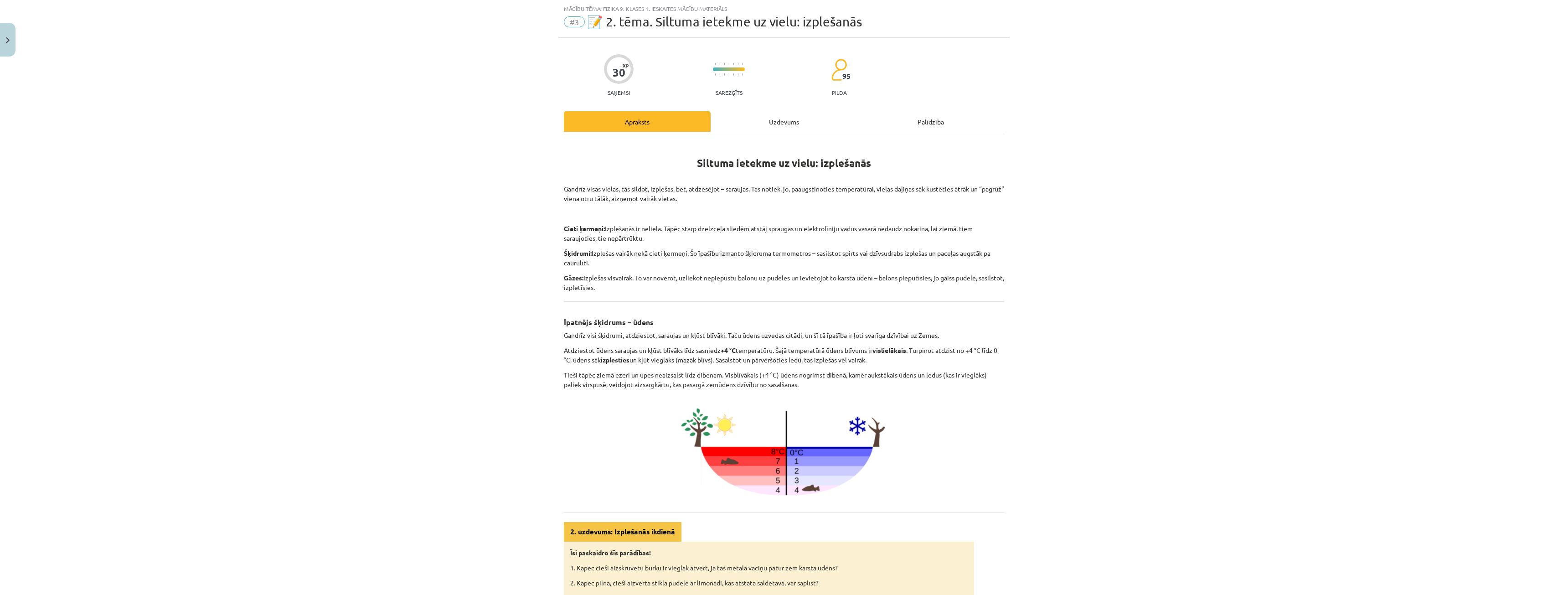
click at [761, 117] on div "Uzdevums" at bounding box center [783, 122] width 147 height 21
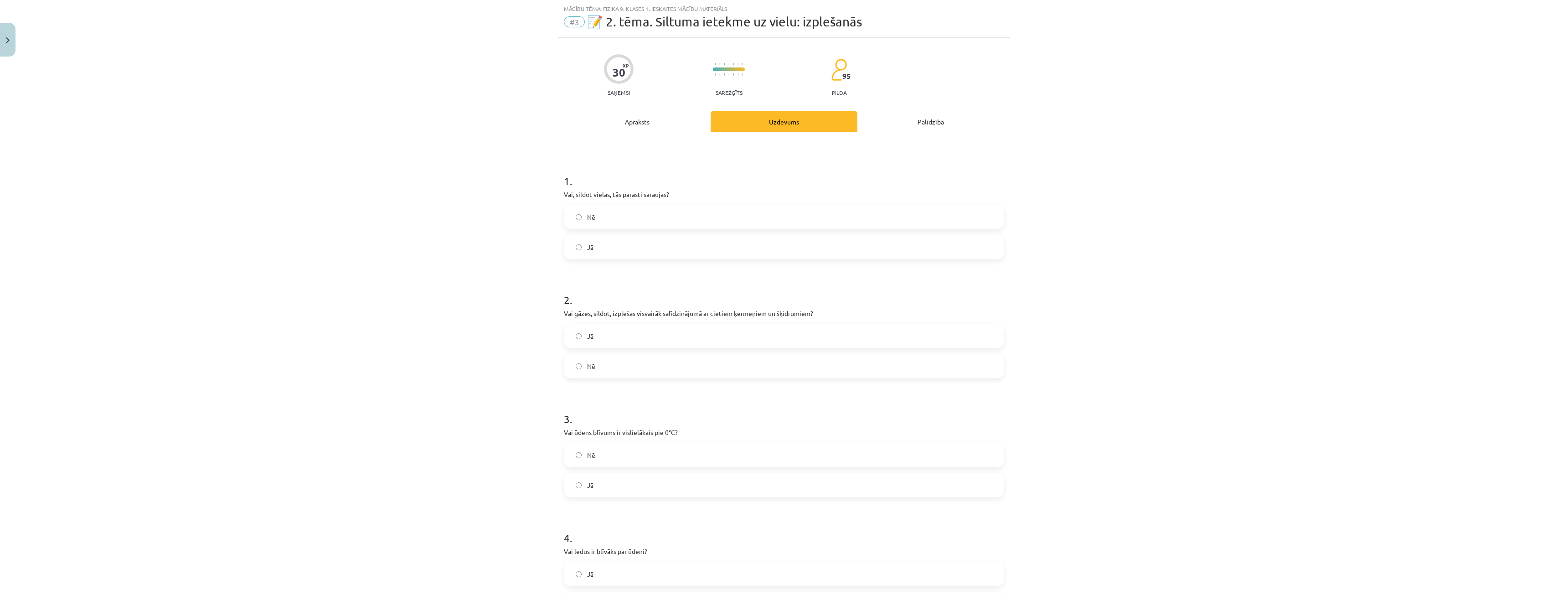
scroll to position [114, 0]
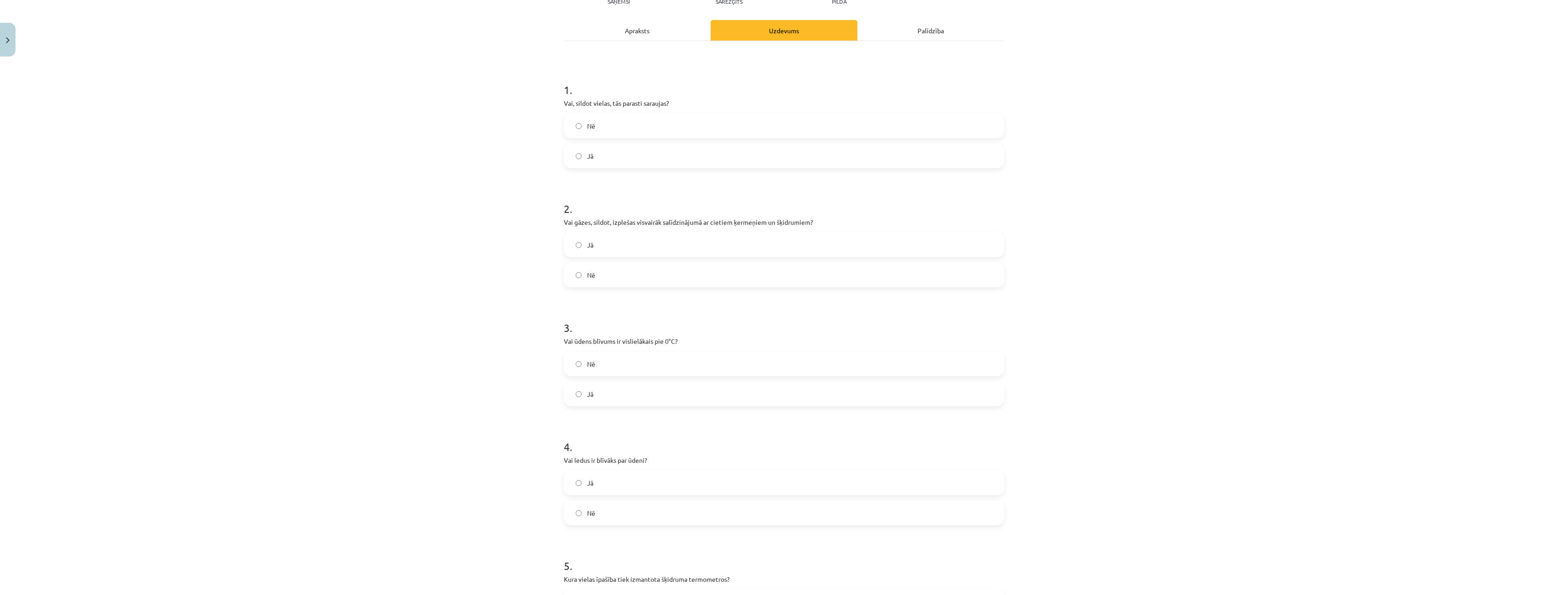
click at [618, 373] on label "Nē" at bounding box center [784, 364] width 438 height 23
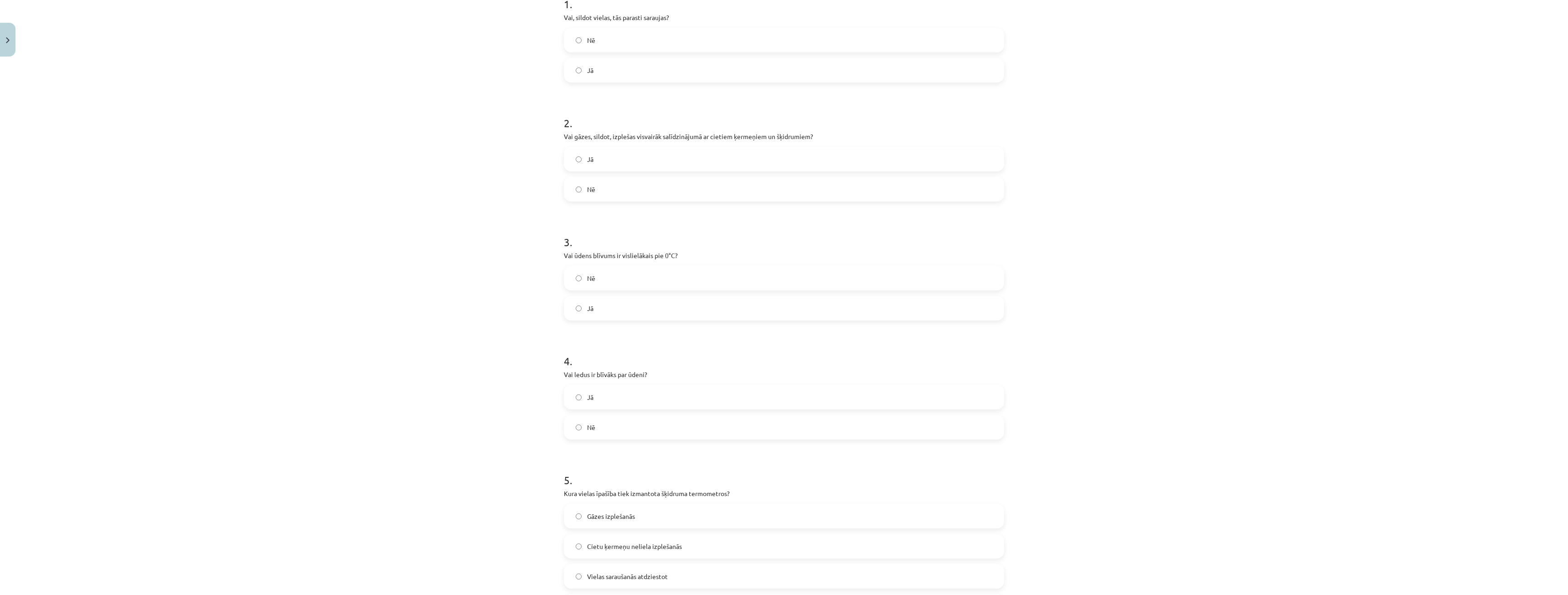
scroll to position [205, 0]
click at [606, 431] on label "Nē" at bounding box center [784, 421] width 438 height 23
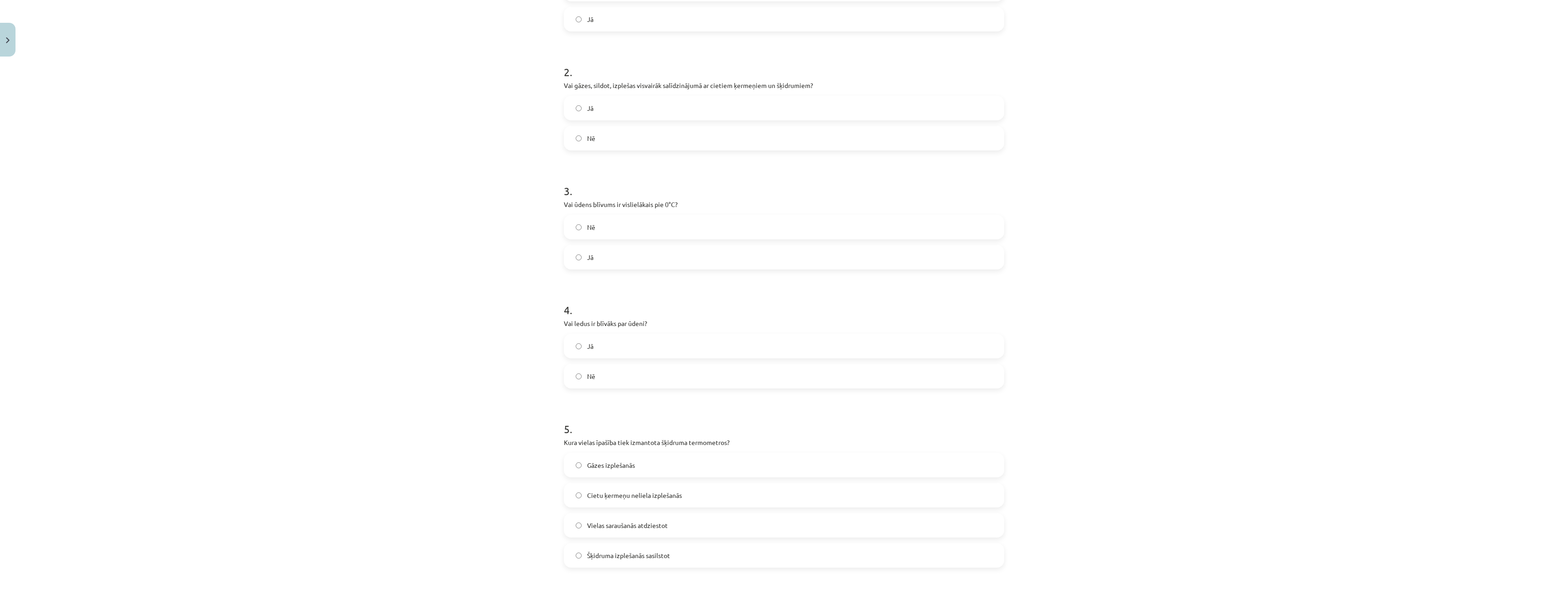
scroll to position [297, 0]
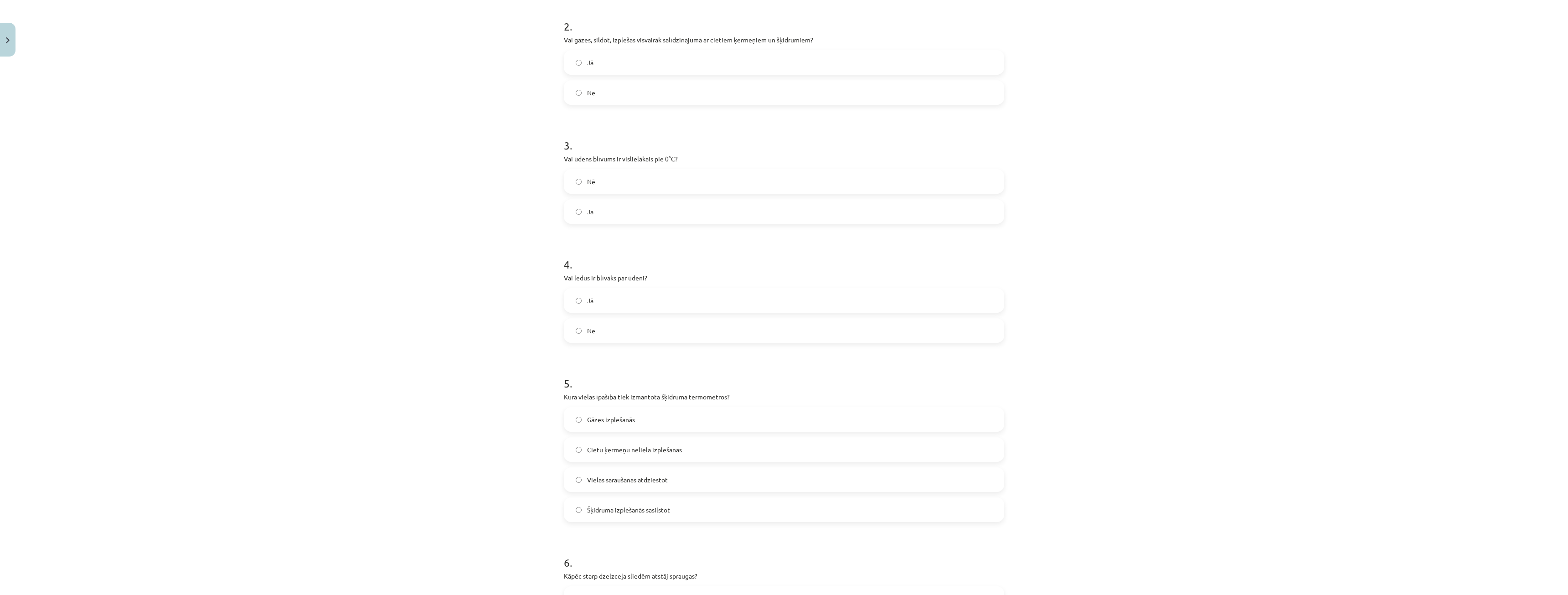
click at [634, 521] on label "Šķidruma izplešanās sasilstot" at bounding box center [784, 509] width 438 height 23
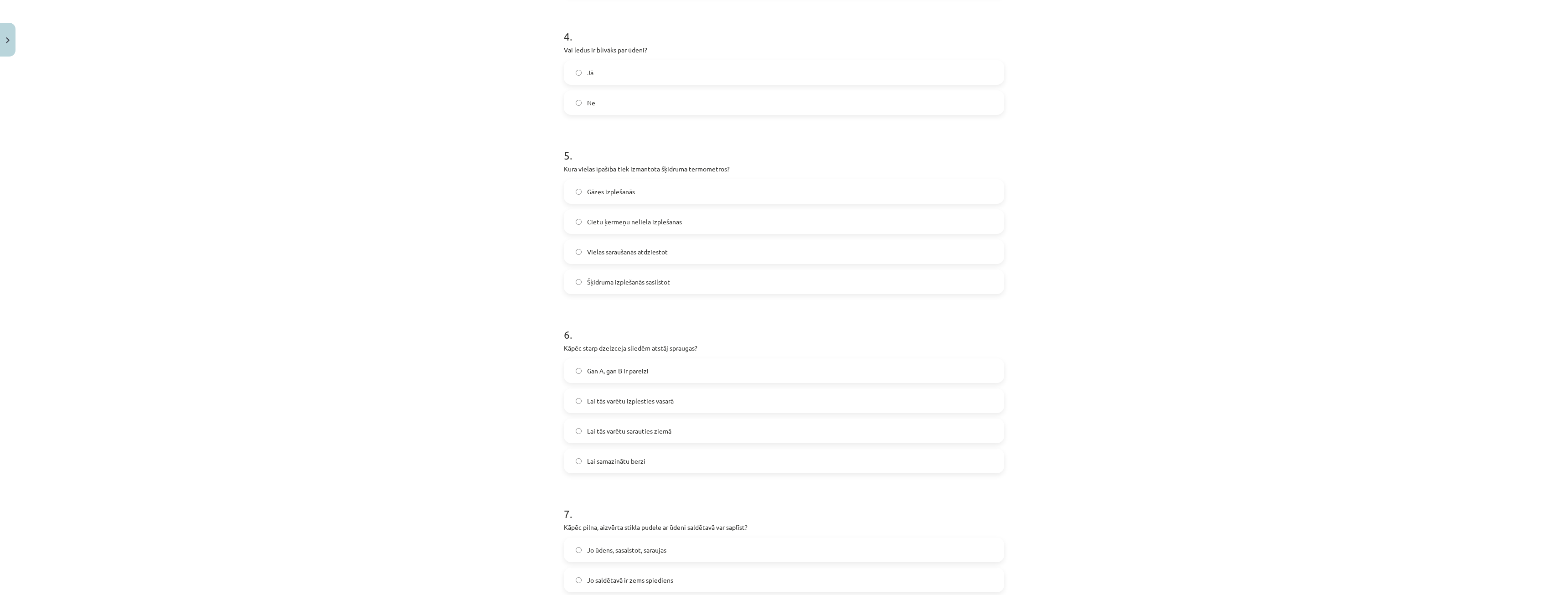
click at [647, 410] on label "Lai tās varētu izplesties vasarā" at bounding box center [784, 401] width 438 height 23
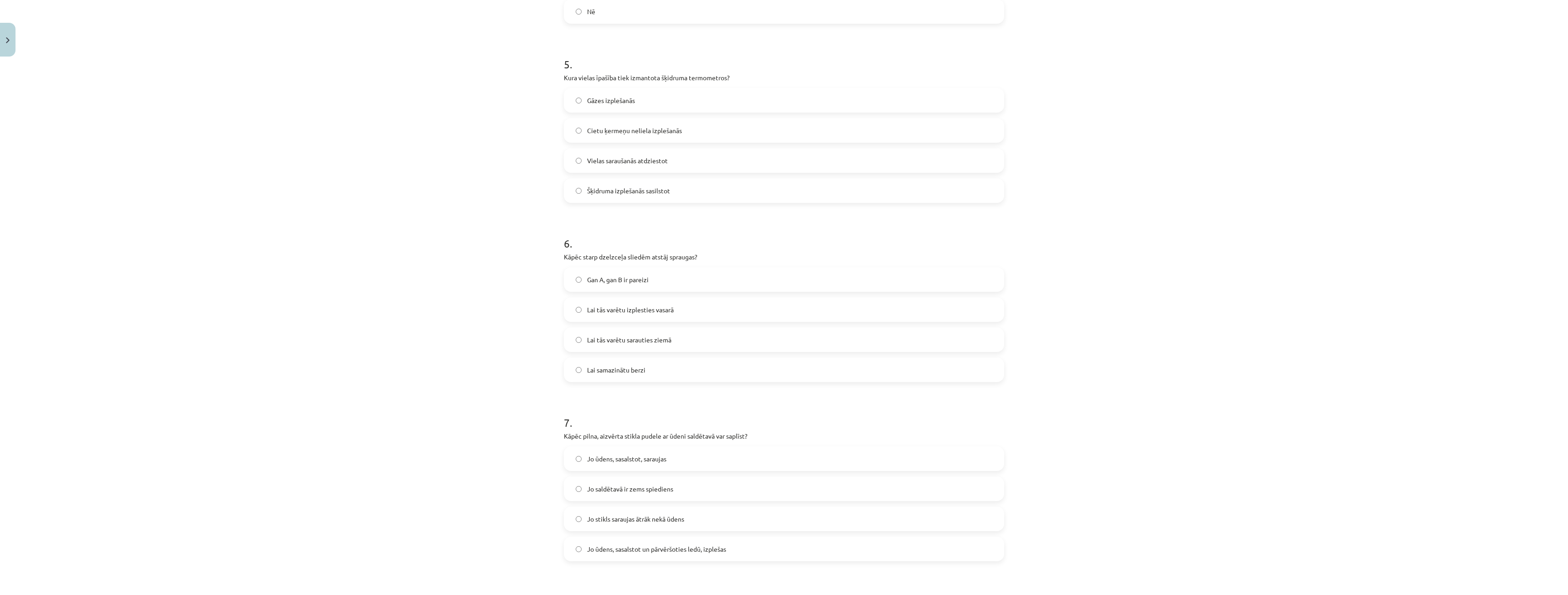
scroll to position [661, 0]
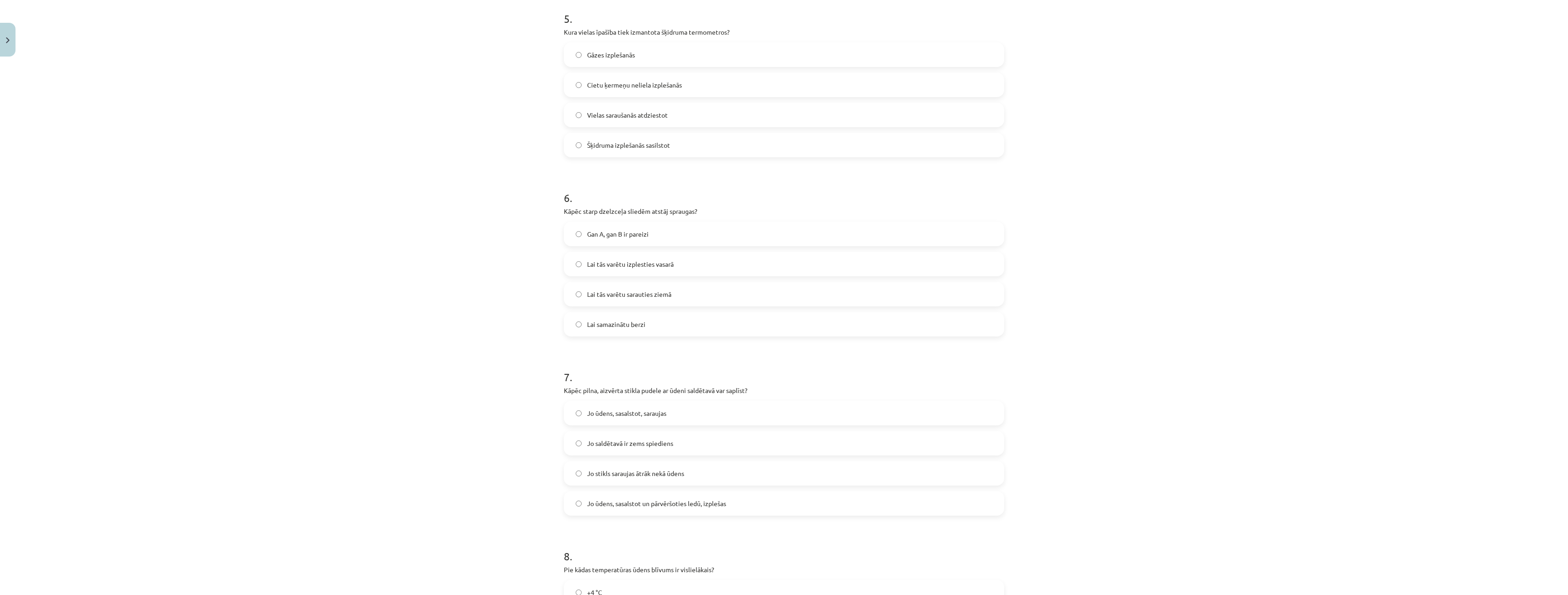
click at [696, 501] on span "Jo ūdens, sasalstot un pārvēršoties ledū, izplešas" at bounding box center [657, 504] width 139 height 10
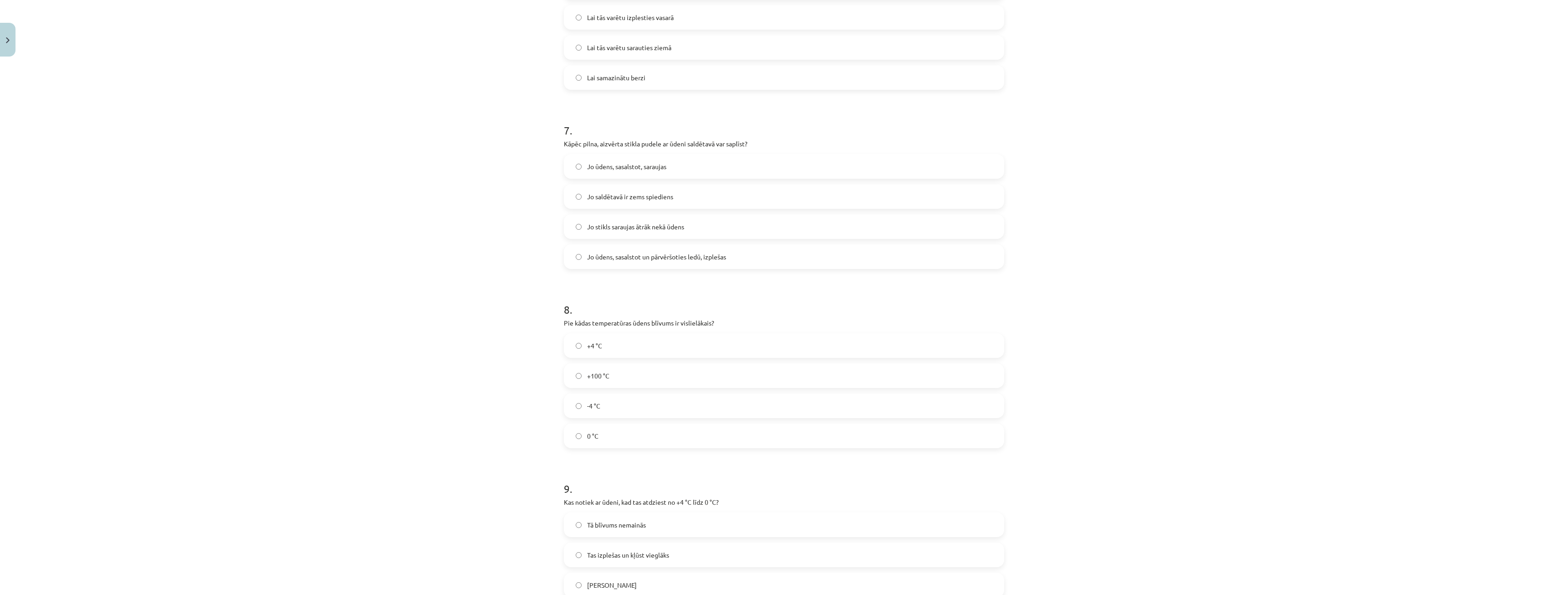
scroll to position [981, 0]
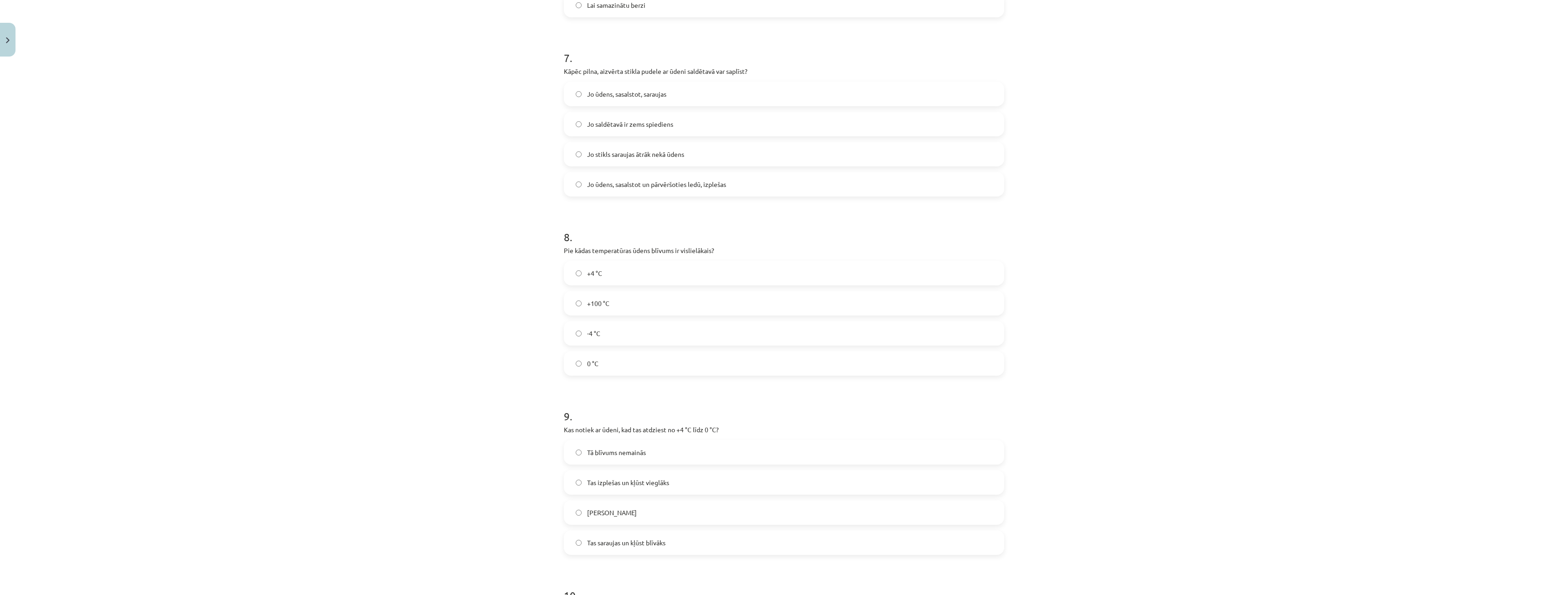
click at [601, 364] on label "0 °C" at bounding box center [784, 363] width 438 height 23
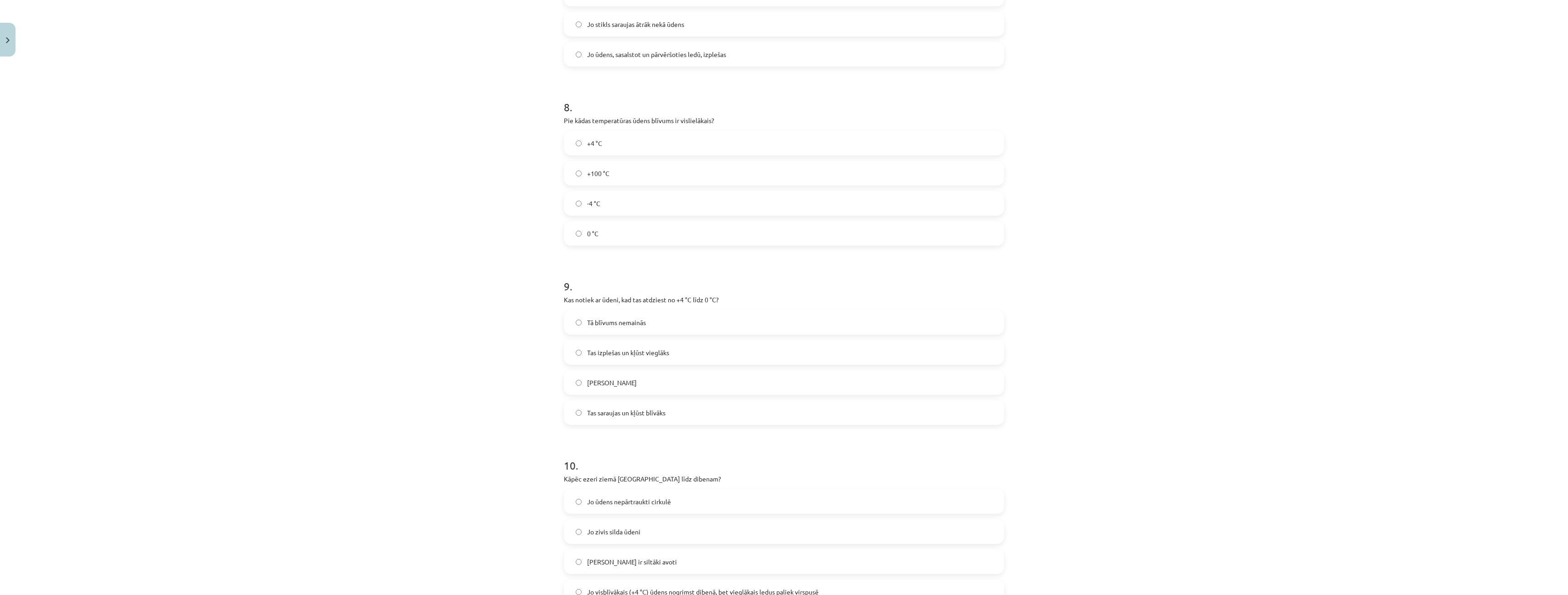
scroll to position [1118, 0]
click at [607, 137] on label "+4 °C" at bounding box center [784, 136] width 438 height 23
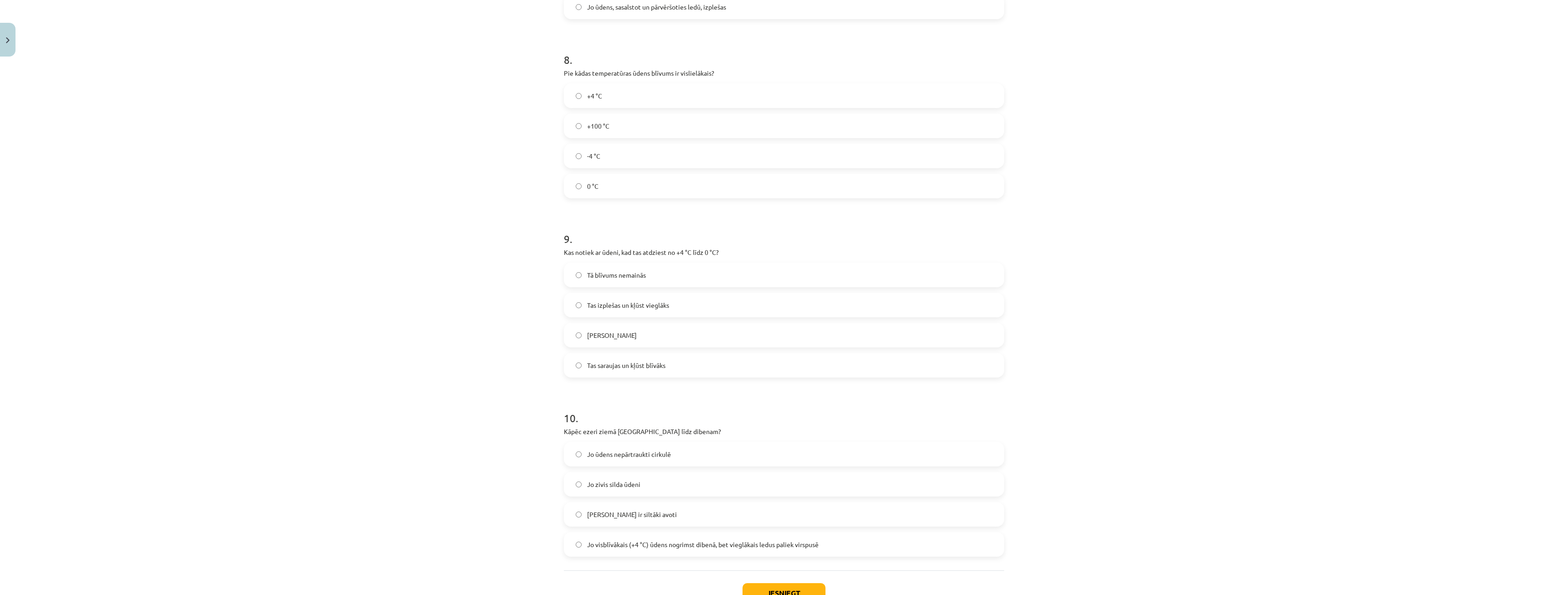
scroll to position [1163, 0]
click at [635, 305] on label "Tas izplešas un kļūst vieglāks" at bounding box center [784, 300] width 438 height 23
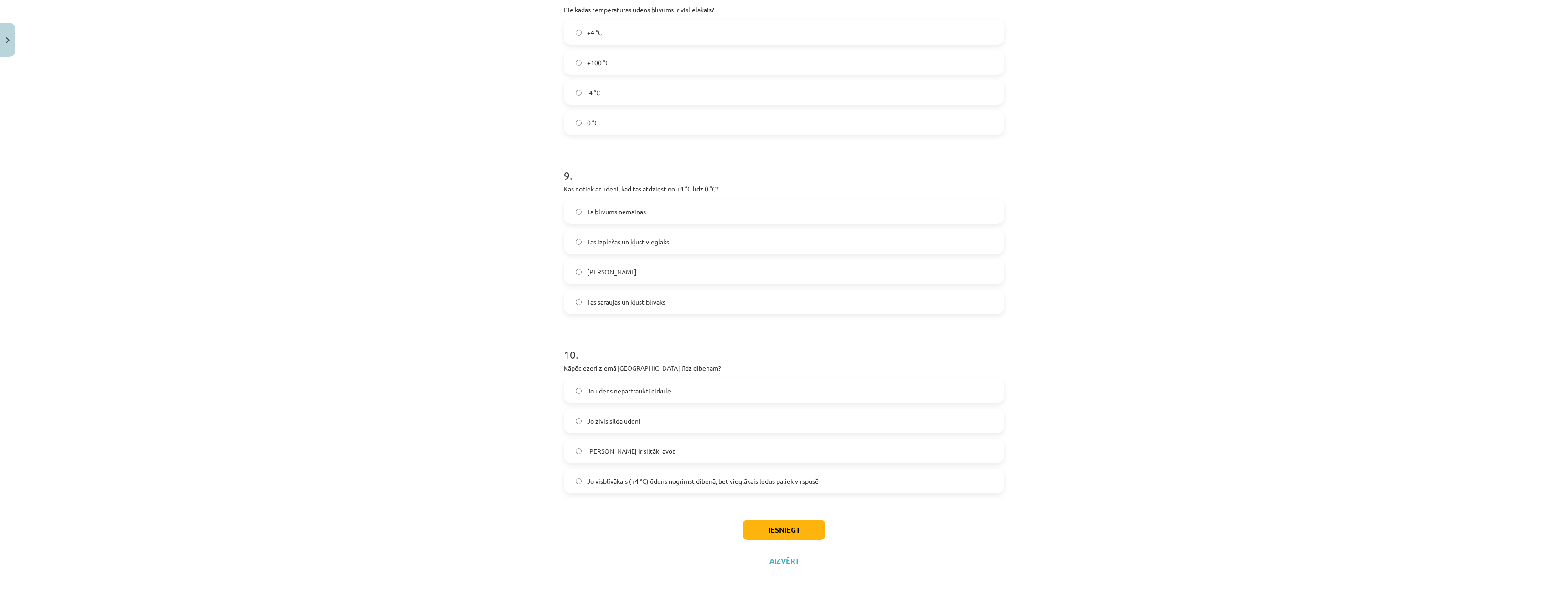
scroll to position [1225, 0]
click at [628, 481] on span "Jo visblīvākais (+4 °C) ūdens nogrimst dibenā, bet vieglākais ledus paliek virs…" at bounding box center [703, 477] width 231 height 10
click at [763, 527] on button "Iesniegt" at bounding box center [784, 526] width 83 height 20
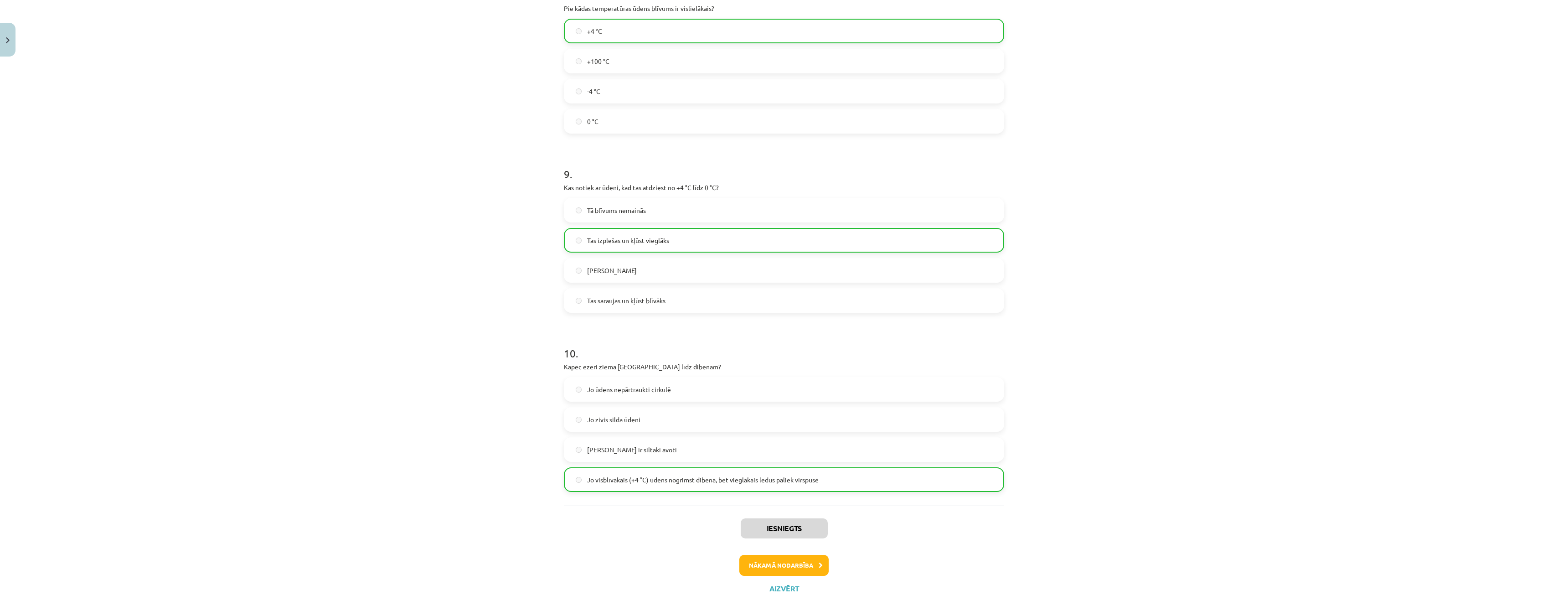
scroll to position [1255, 0]
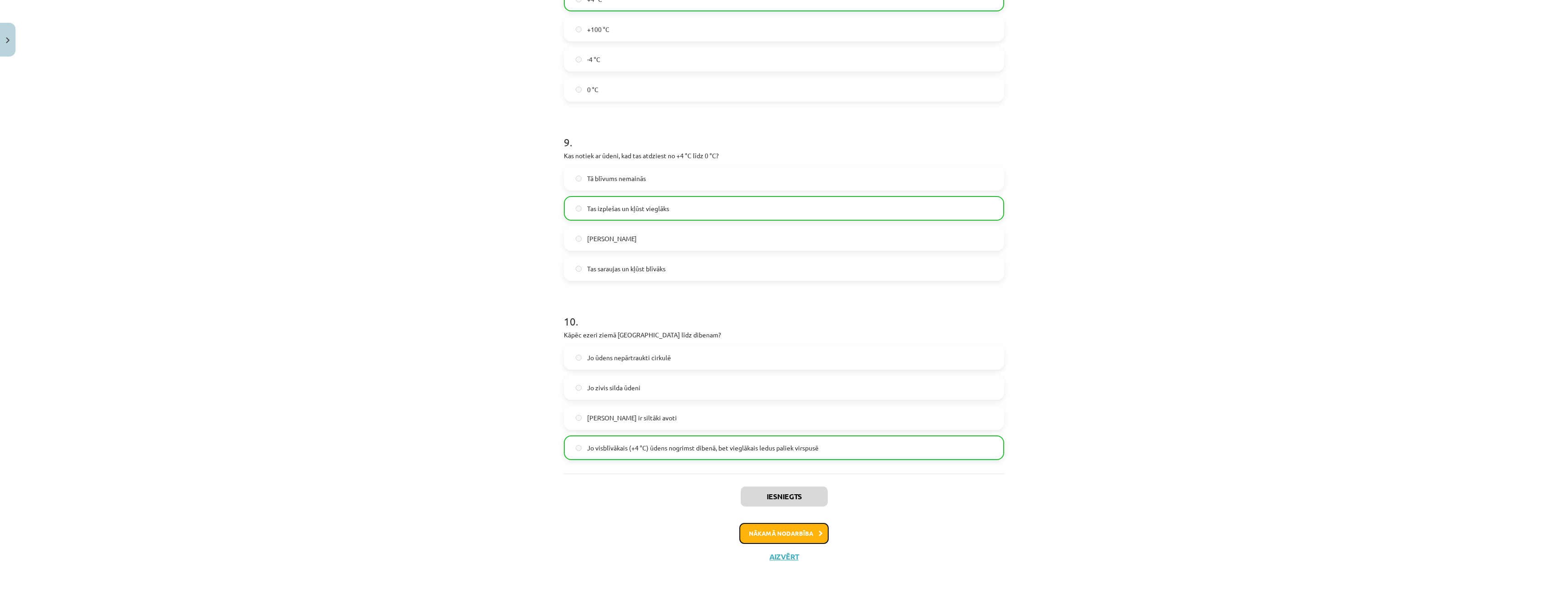
click at [777, 535] on button "Nākamā nodarbība" at bounding box center [784, 533] width 89 height 21
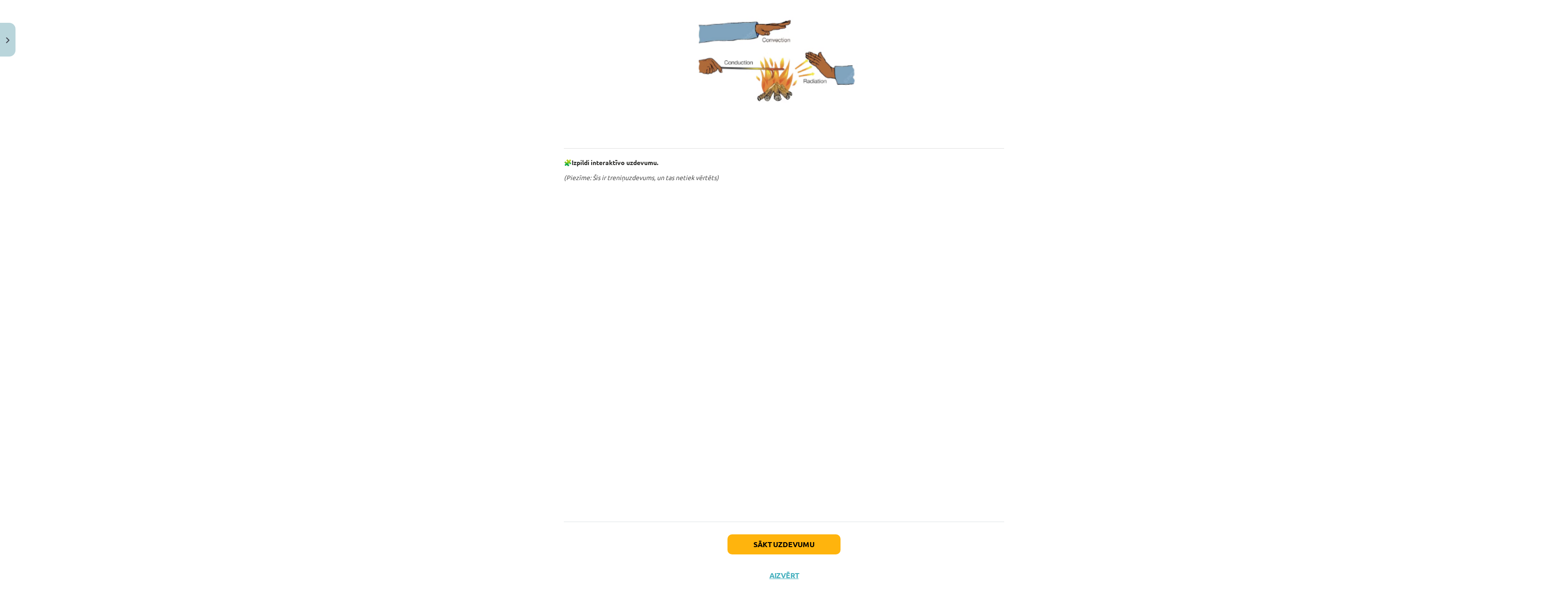
scroll to position [306, 0]
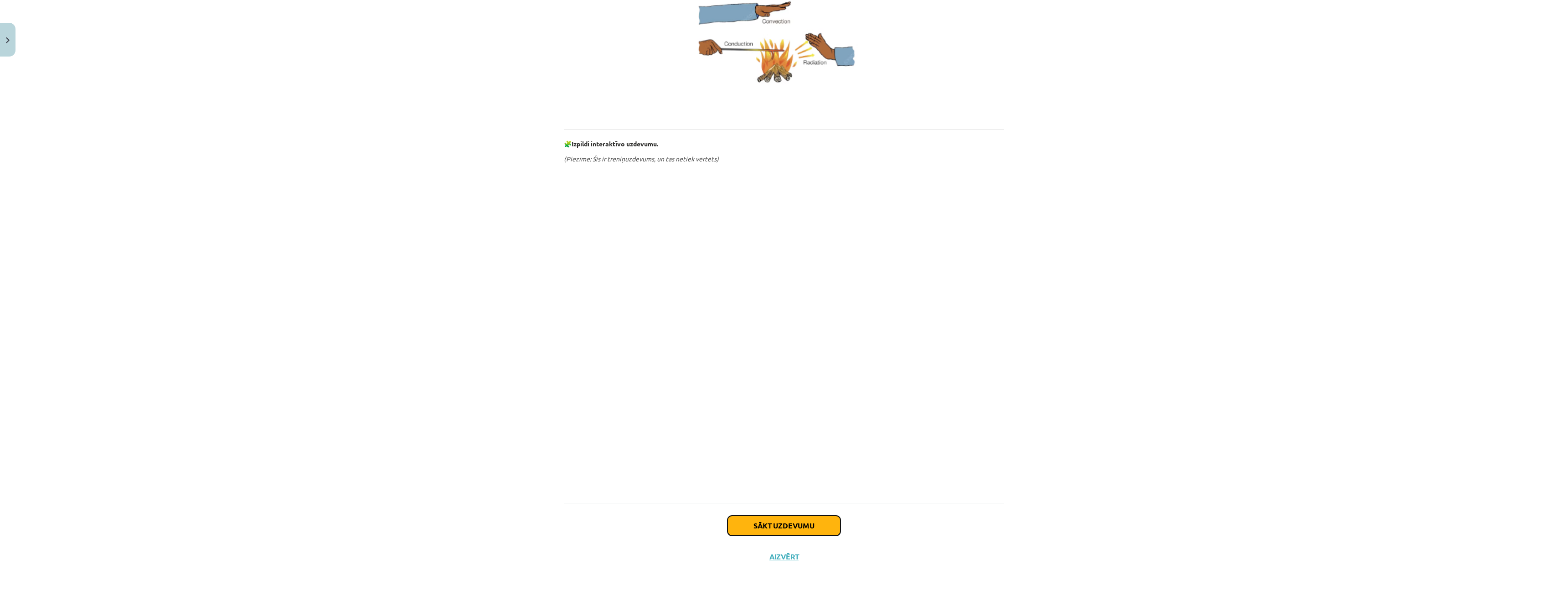
click at [772, 524] on button "Sākt uzdevumu" at bounding box center [784, 526] width 113 height 20
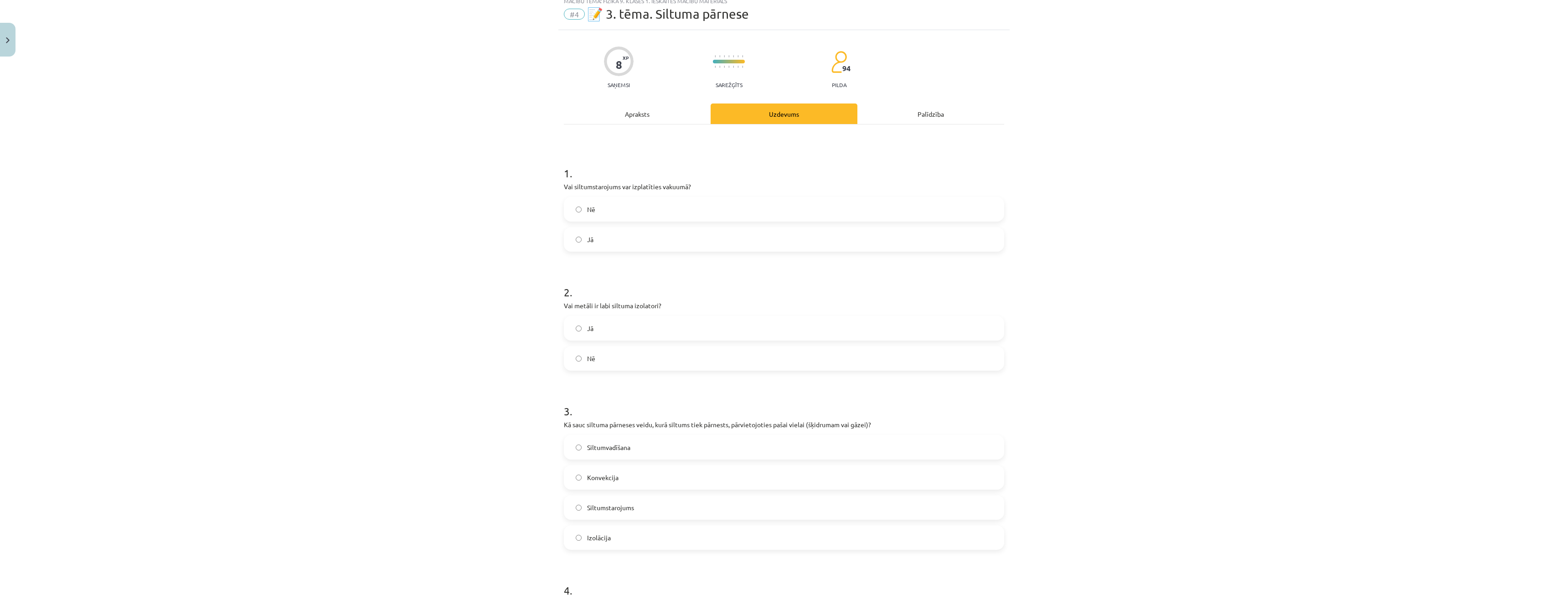
scroll to position [23, 0]
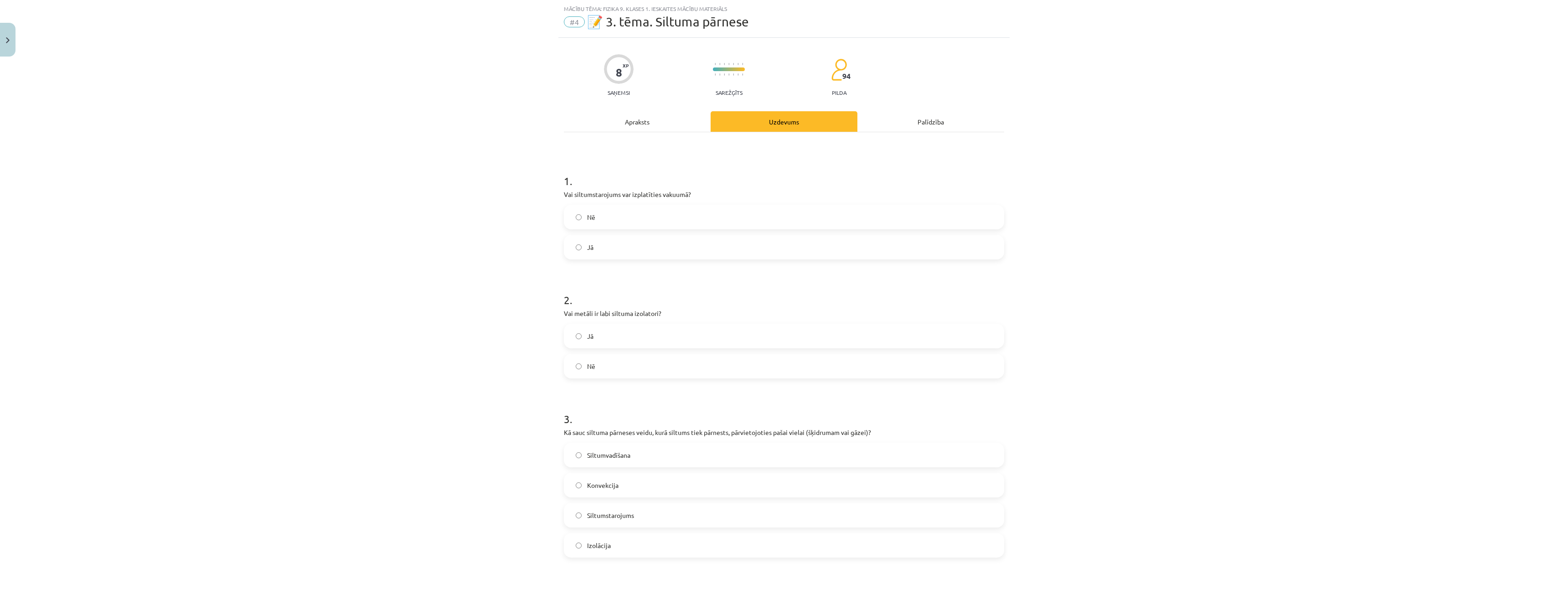
click at [613, 246] on label "Jā" at bounding box center [784, 247] width 438 height 23
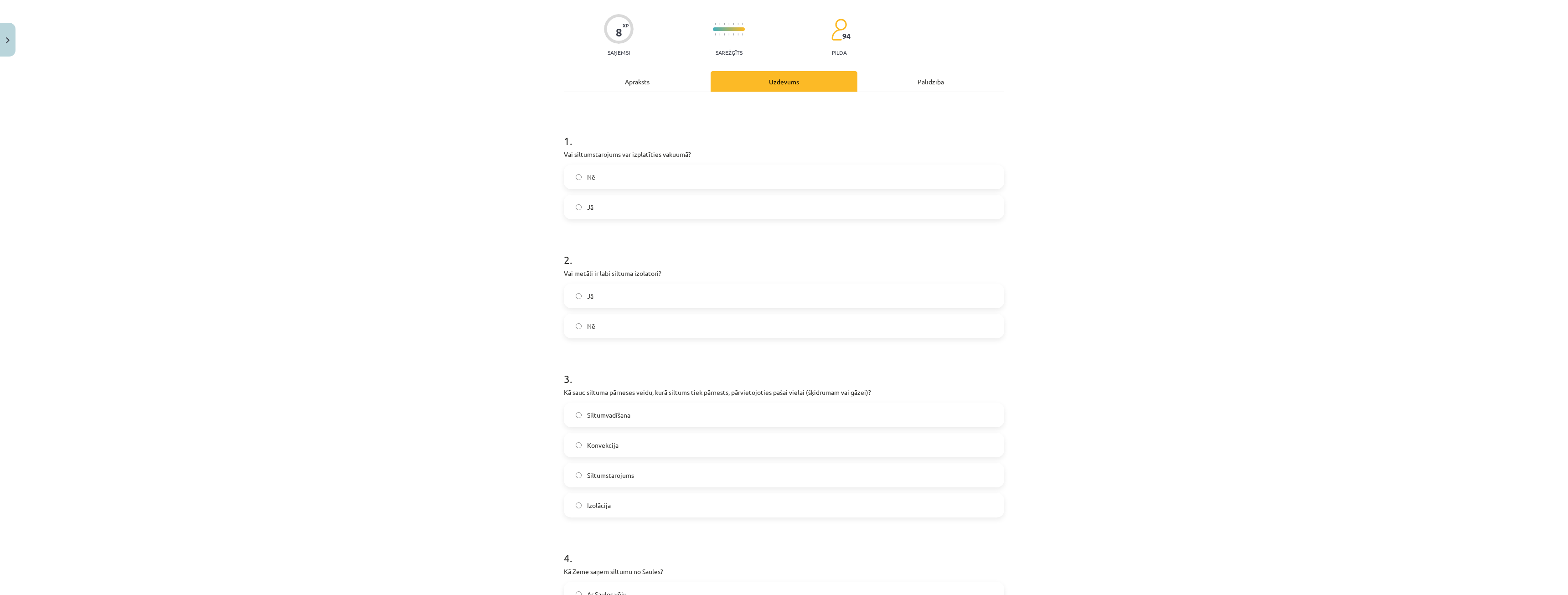
scroll to position [68, 0]
click at [597, 294] on label "Jā" at bounding box center [784, 290] width 438 height 23
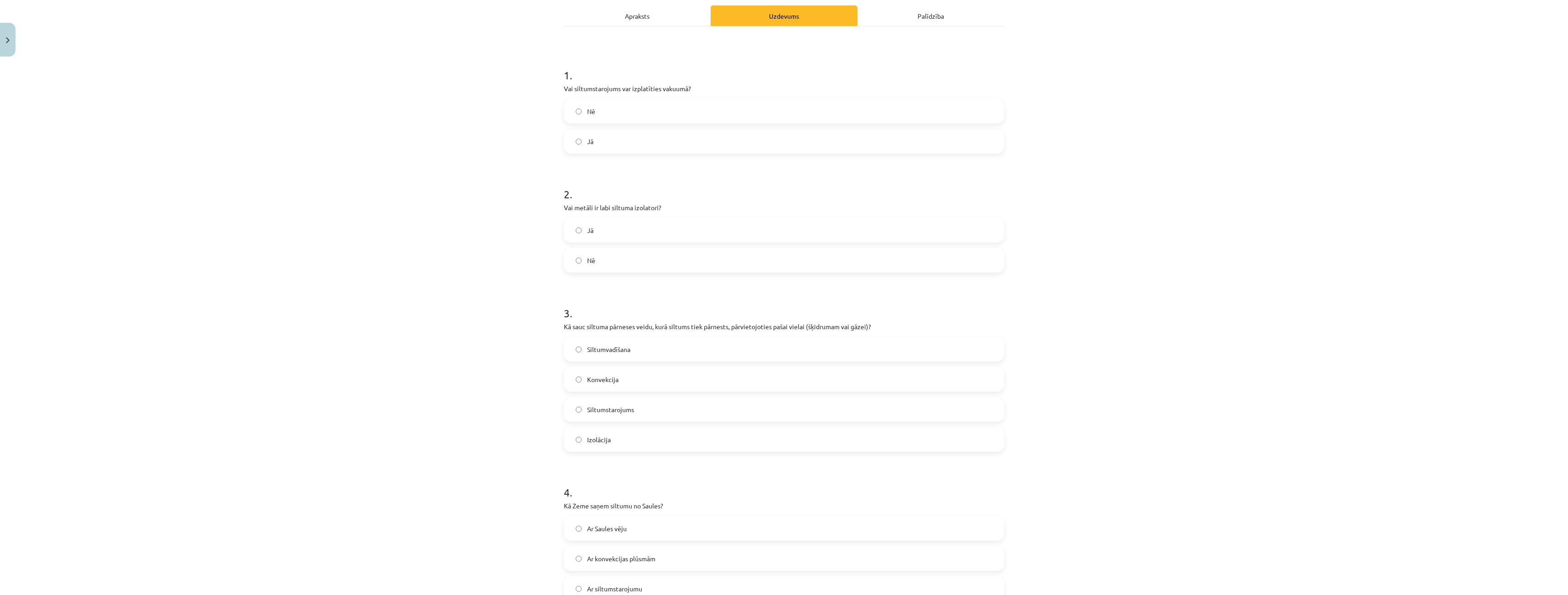
scroll to position [160, 0]
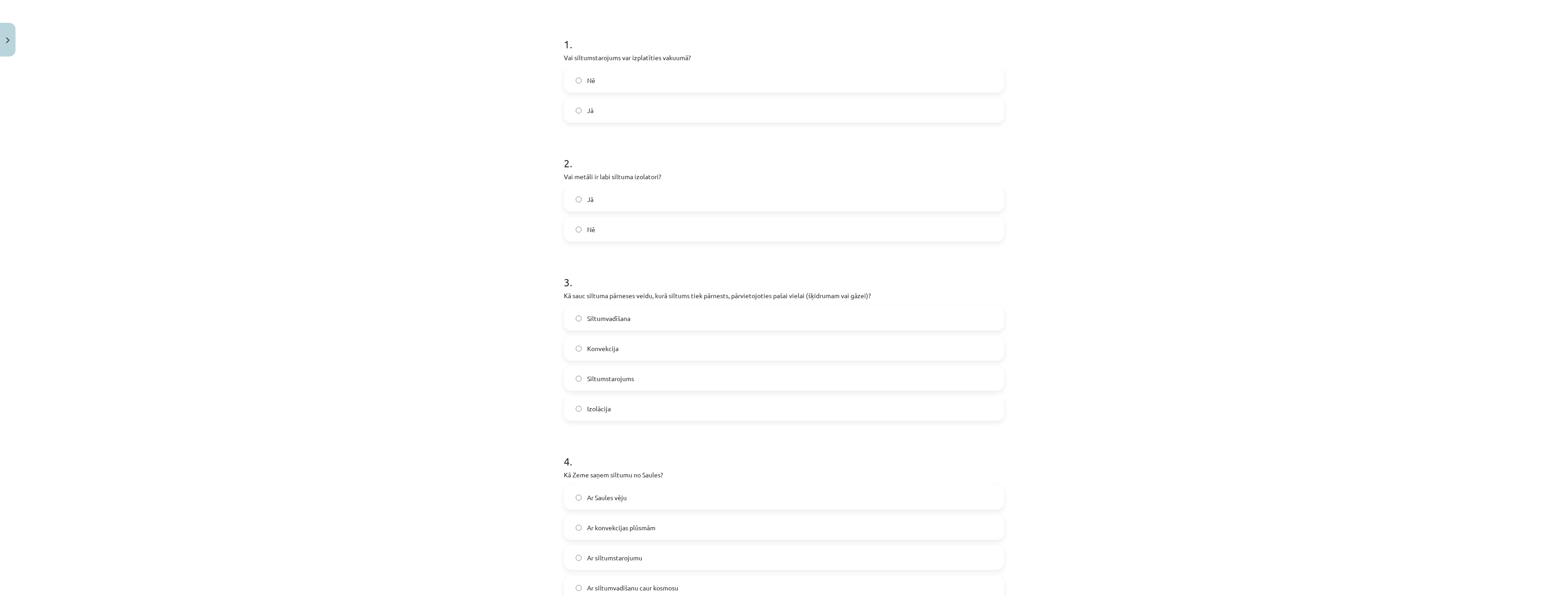
click at [604, 233] on label "Nē" at bounding box center [784, 229] width 438 height 23
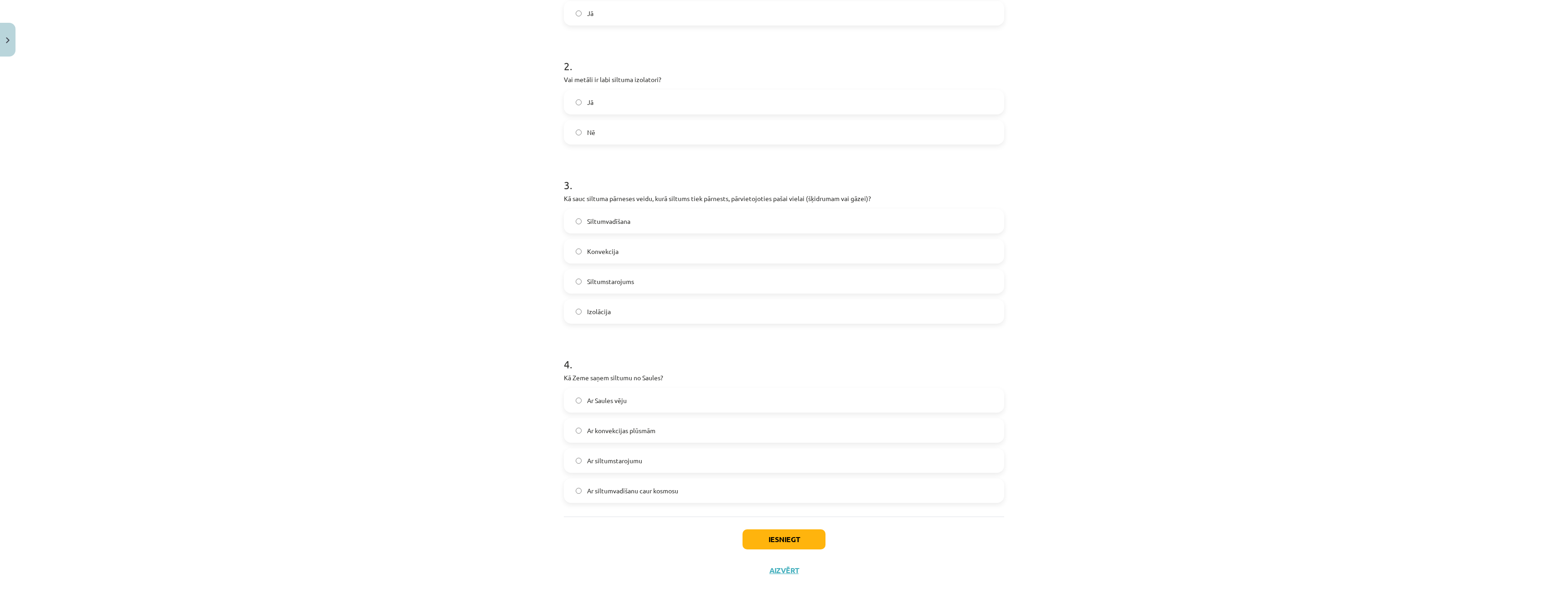
scroll to position [270, 0]
click at [584, 244] on label "Konvekcija" at bounding box center [784, 237] width 438 height 23
click at [649, 448] on label "Ar siltumstarojumu" at bounding box center [784, 446] width 438 height 23
click at [764, 524] on button "Iesniegt" at bounding box center [784, 526] width 83 height 20
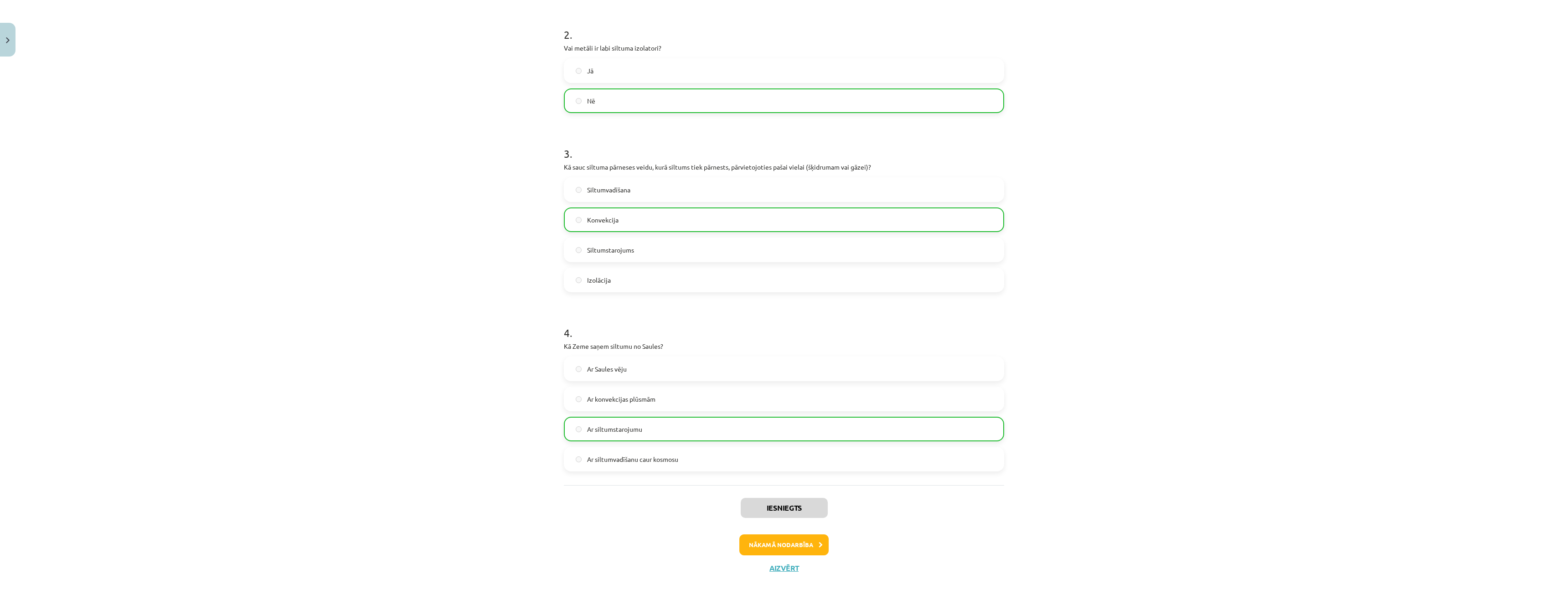
scroll to position [300, 0]
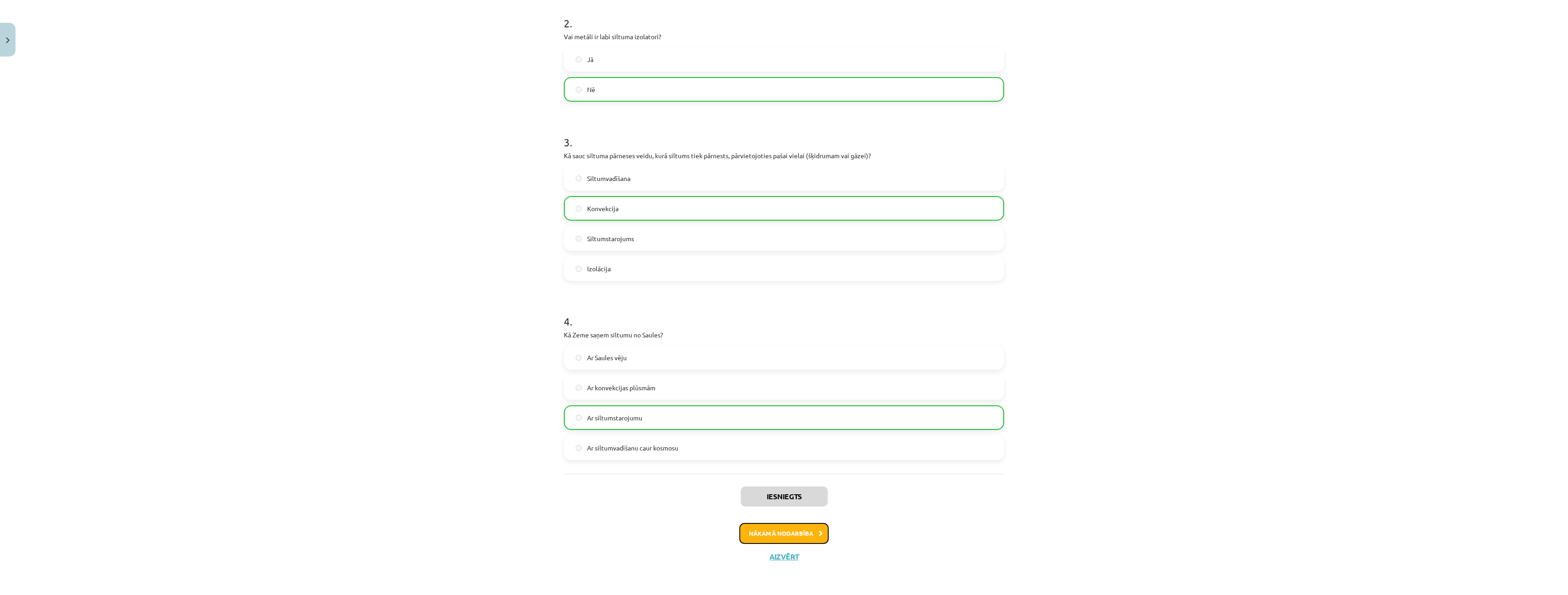
click at [784, 533] on button "Nākamā nodarbība" at bounding box center [784, 533] width 89 height 21
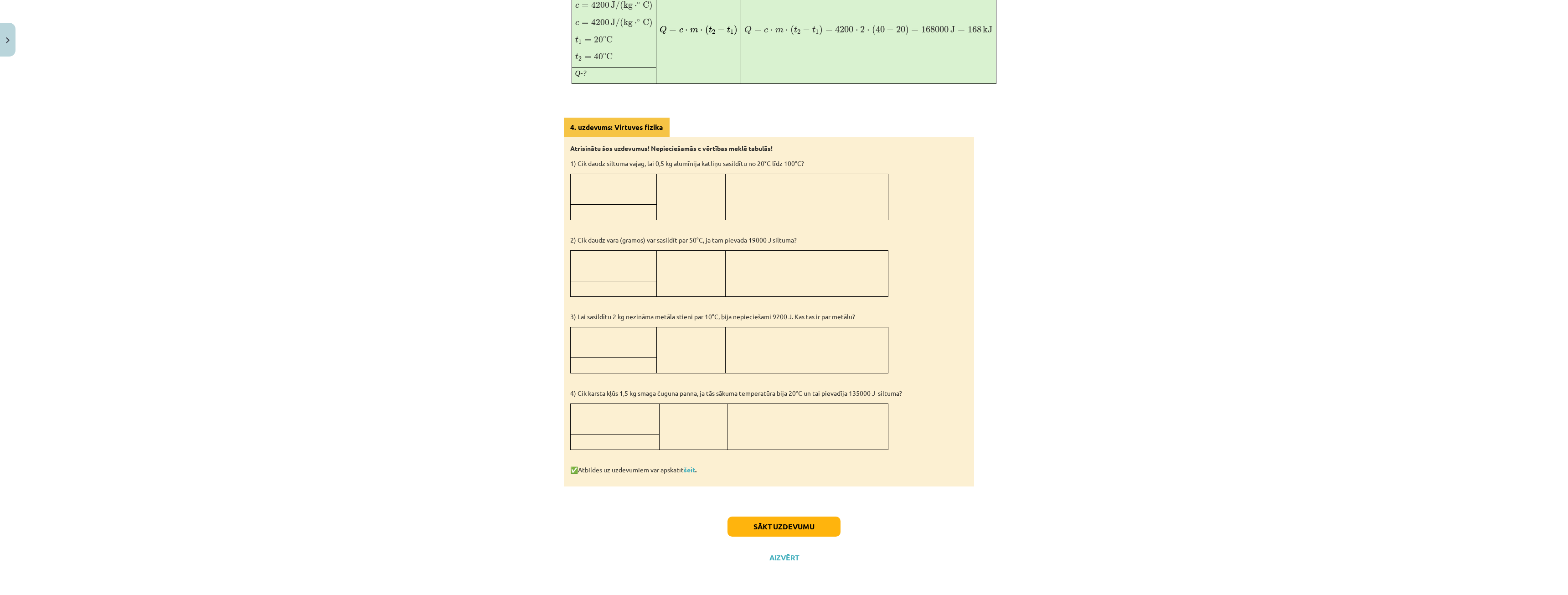
scroll to position [640, 0]
click at [618, 331] on p at bounding box center [614, 333] width 79 height 10
click at [624, 345] on p at bounding box center [614, 348] width 79 height 10
click at [618, 181] on p at bounding box center [614, 180] width 79 height 10
drag, startPoint x: 634, startPoint y: 144, endPoint x: 635, endPoint y: 151, distance: 7.1
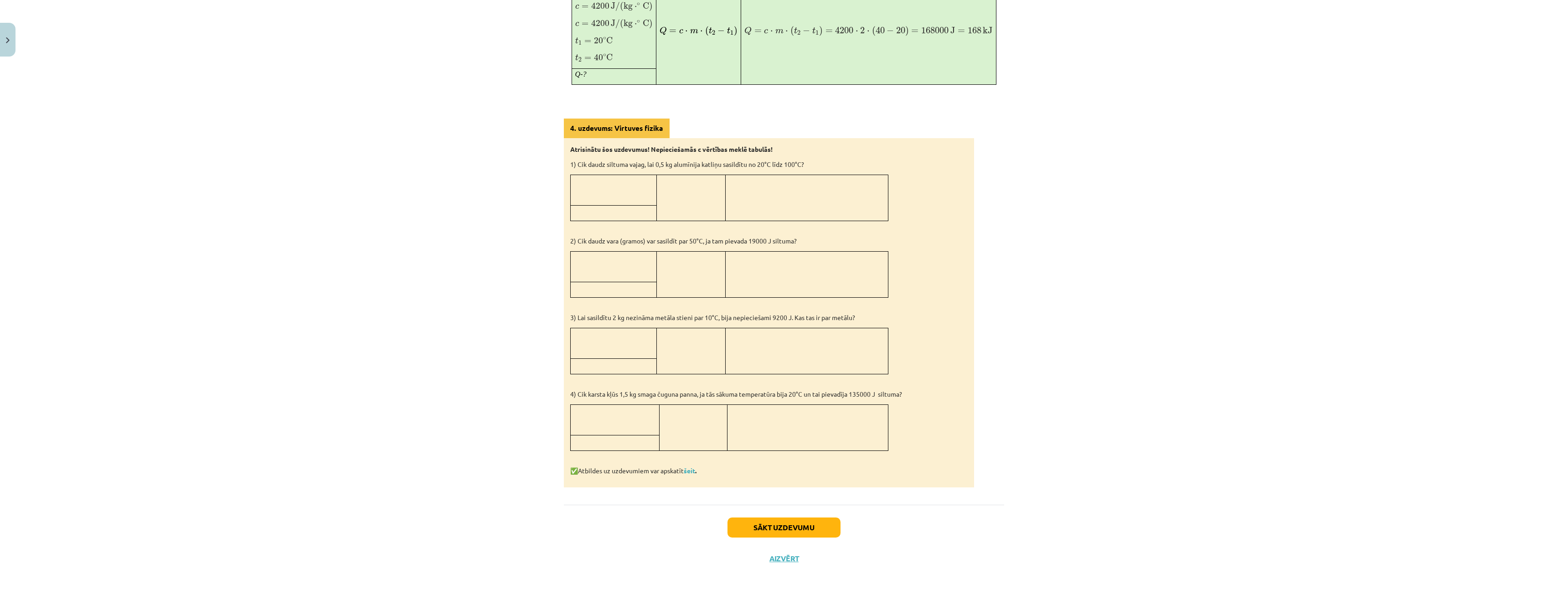
click at [634, 146] on p "Atrisinātu šos uzdevumus! Nepieciešamās c vērtības meklē tabulās!" at bounding box center [769, 149] width 397 height 10
click at [635, 172] on div "Atrisinātu šos uzdevumus! Nepieciešamās c vērtības meklē tabulās! 1) Cik daudz …" at bounding box center [769, 313] width 410 height 350
click at [635, 175] on p at bounding box center [614, 180] width 79 height 10
click at [635, 178] on p at bounding box center [614, 180] width 79 height 10
click at [635, 179] on p at bounding box center [614, 180] width 79 height 10
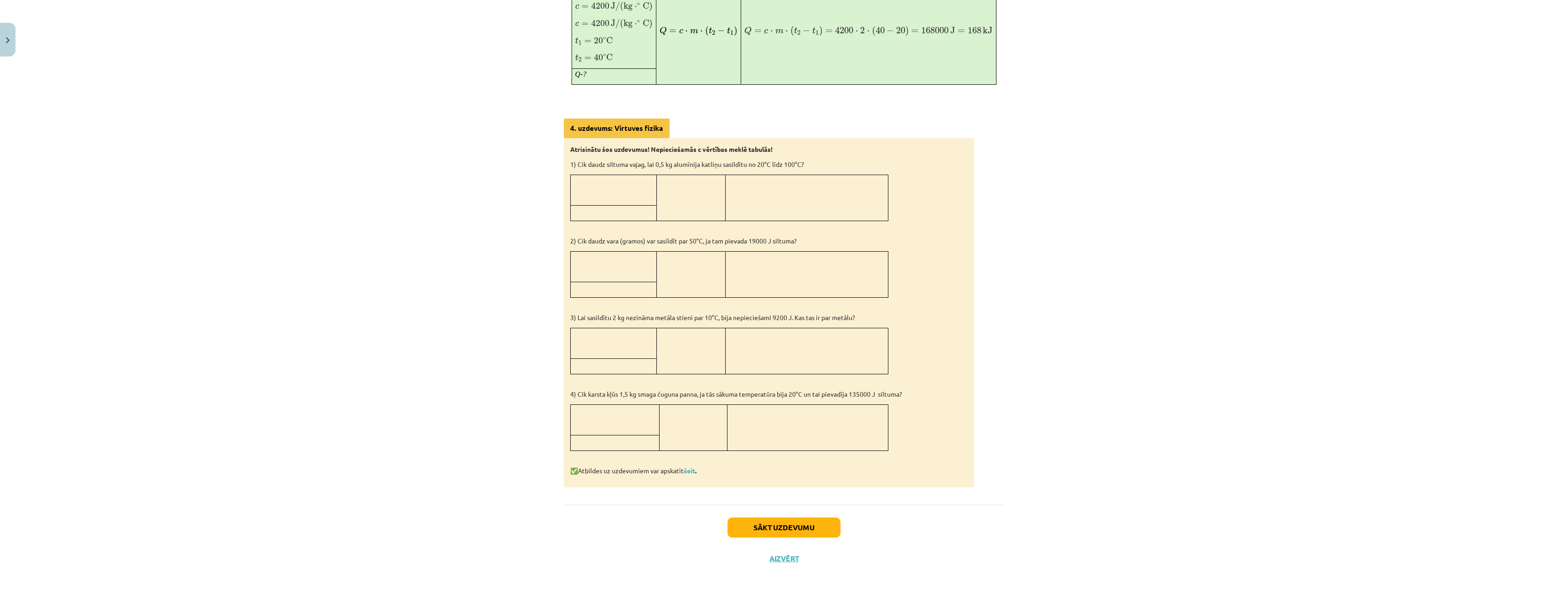
click at [635, 181] on p at bounding box center [614, 180] width 79 height 10
click at [637, 191] on p at bounding box center [614, 195] width 79 height 10
click at [665, 193] on td at bounding box center [690, 198] width 69 height 46
drag, startPoint x: 671, startPoint y: 194, endPoint x: 676, endPoint y: 194, distance: 5.0
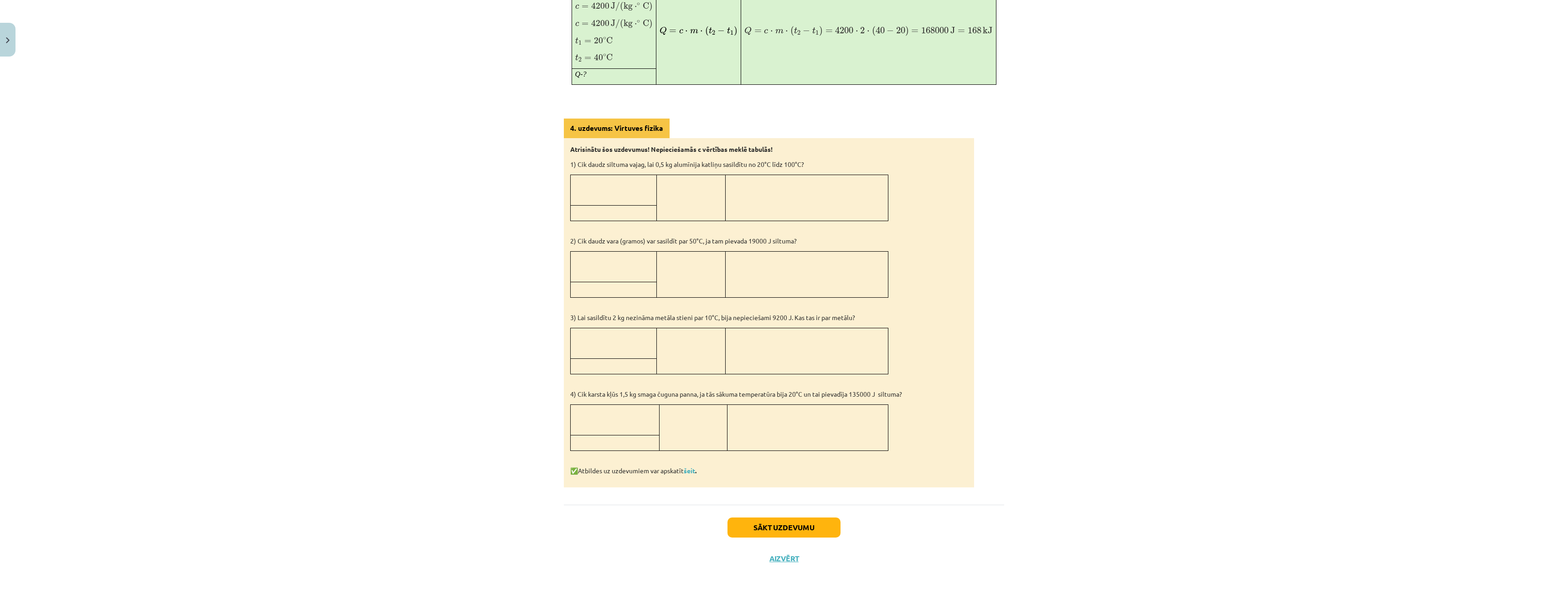
click at [673, 194] on td at bounding box center [690, 198] width 69 height 46
drag, startPoint x: 716, startPoint y: 189, endPoint x: 730, endPoint y: 191, distance: 14.1
click at [718, 190] on td at bounding box center [690, 198] width 69 height 46
click at [741, 194] on td at bounding box center [806, 198] width 163 height 46
drag, startPoint x: 747, startPoint y: 195, endPoint x: 758, endPoint y: 288, distance: 93.6
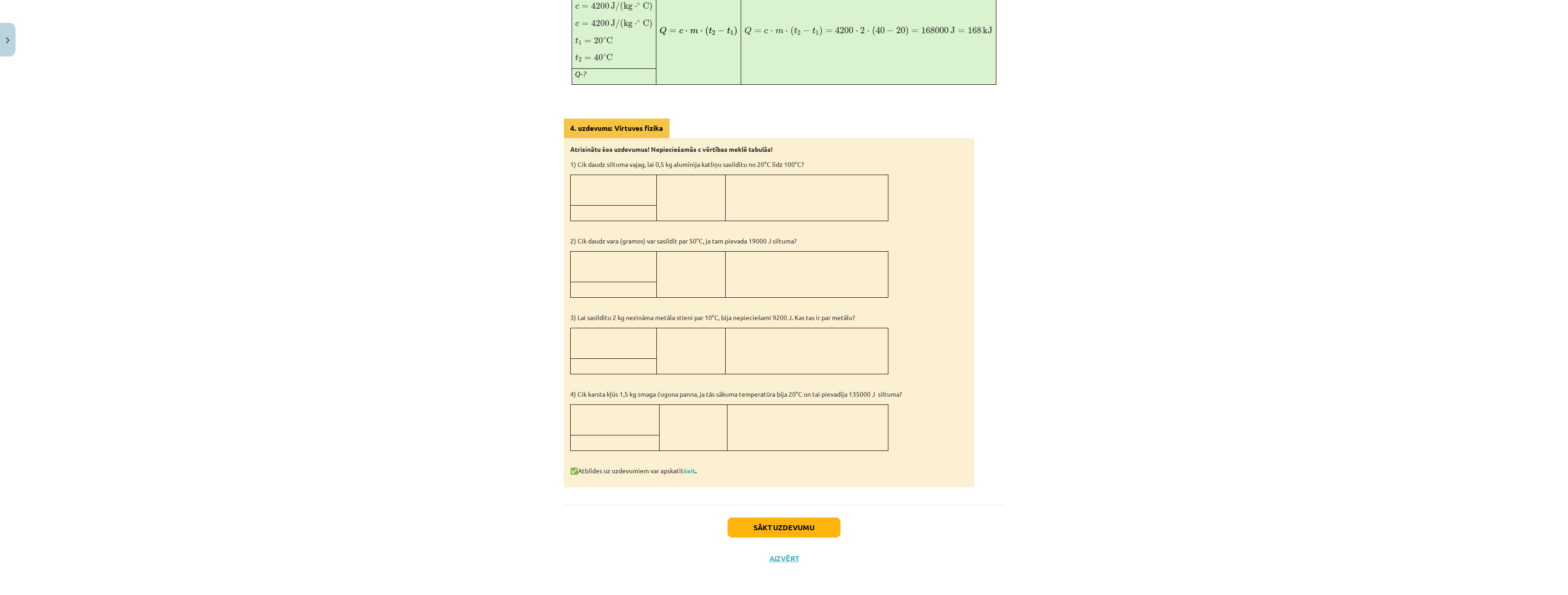
click at [750, 201] on td at bounding box center [806, 198] width 163 height 46
click at [697, 422] on td at bounding box center [693, 428] width 68 height 46
click at [696, 471] on strong "šeit ." at bounding box center [690, 471] width 13 height 8
click at [690, 471] on link "šeit" at bounding box center [689, 471] width 12 height 8
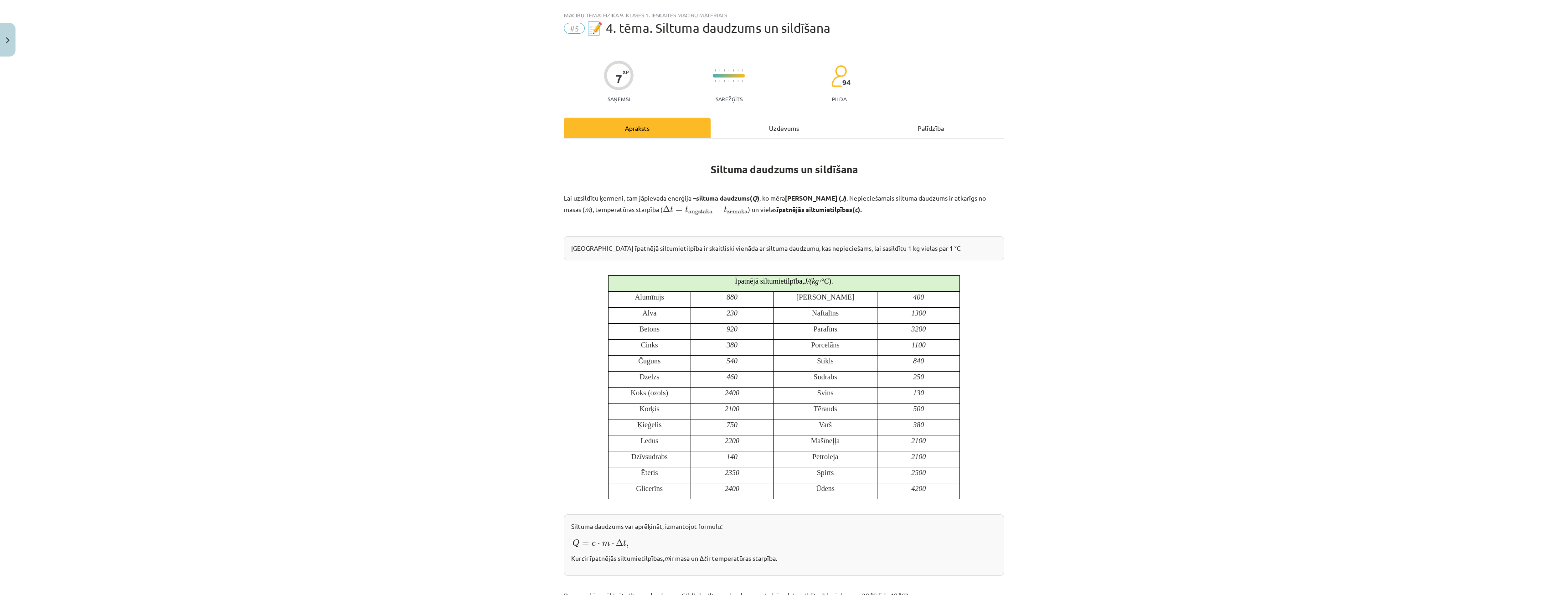
scroll to position [0, 0]
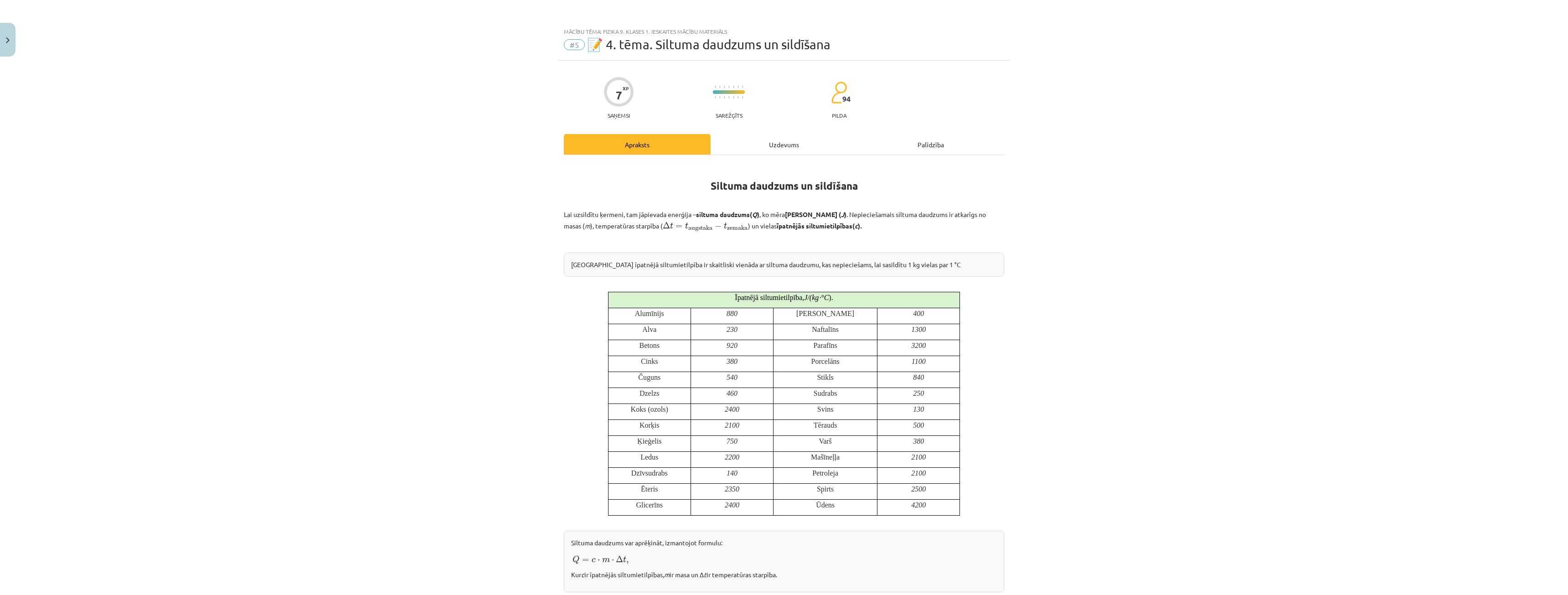
click at [774, 144] on div "Uzdevums" at bounding box center [783, 144] width 147 height 21
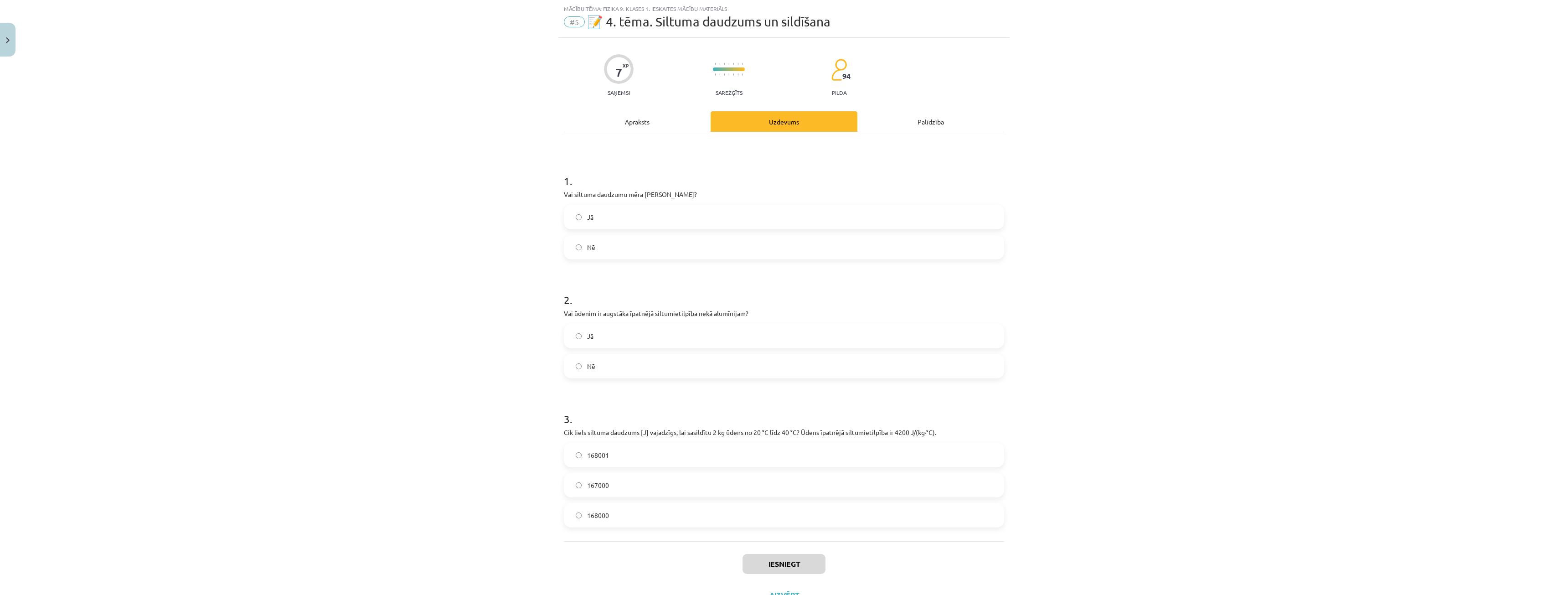
drag, startPoint x: 705, startPoint y: 115, endPoint x: 693, endPoint y: 114, distance: 12.0
click at [703, 115] on div "Apraksts" at bounding box center [637, 122] width 147 height 21
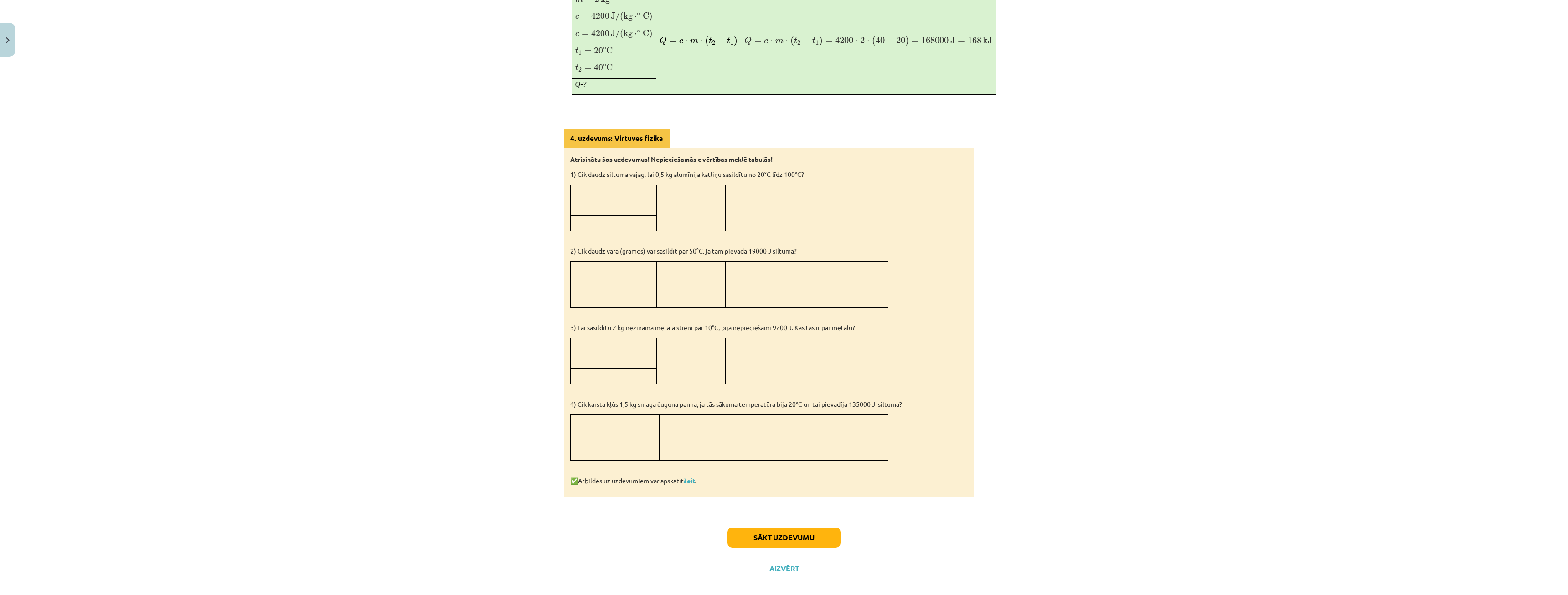
scroll to position [640, 0]
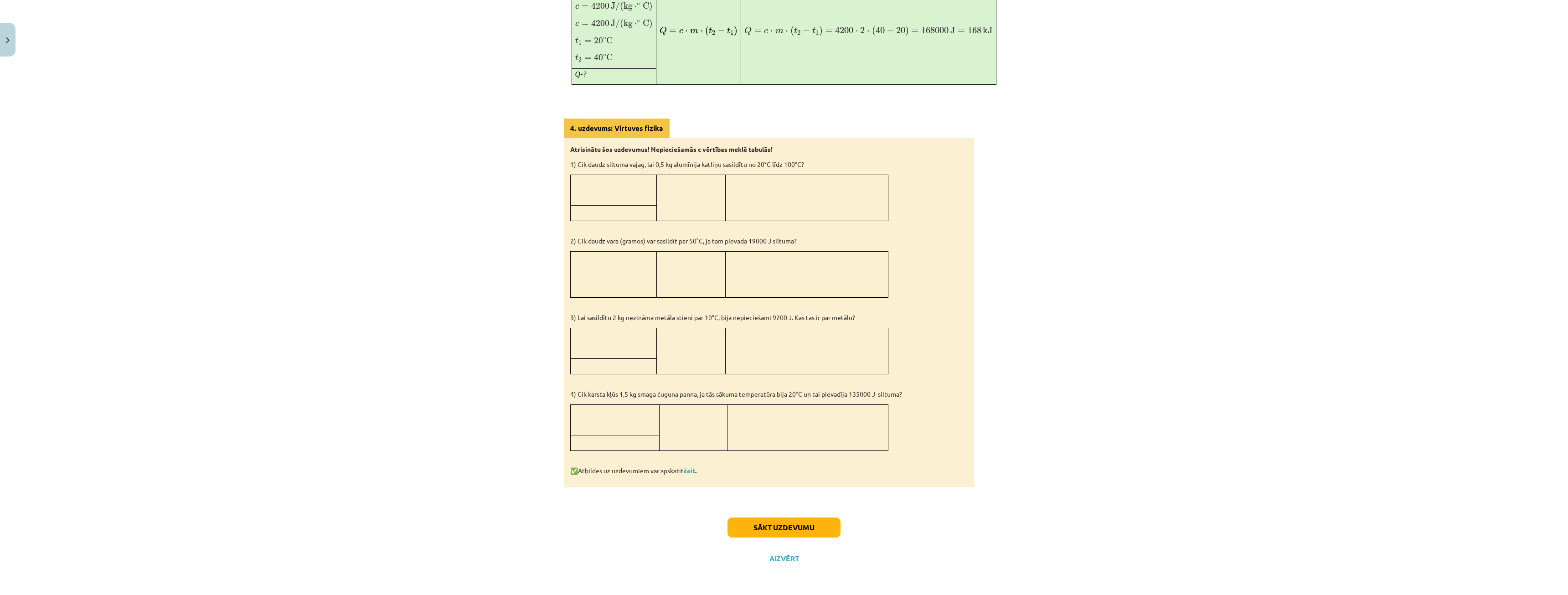
click at [782, 566] on div "Sākt uzdevumu Aizvērt" at bounding box center [783, 537] width 440 height 64
click at [779, 555] on button "Aizvērt" at bounding box center [784, 560] width 35 height 9
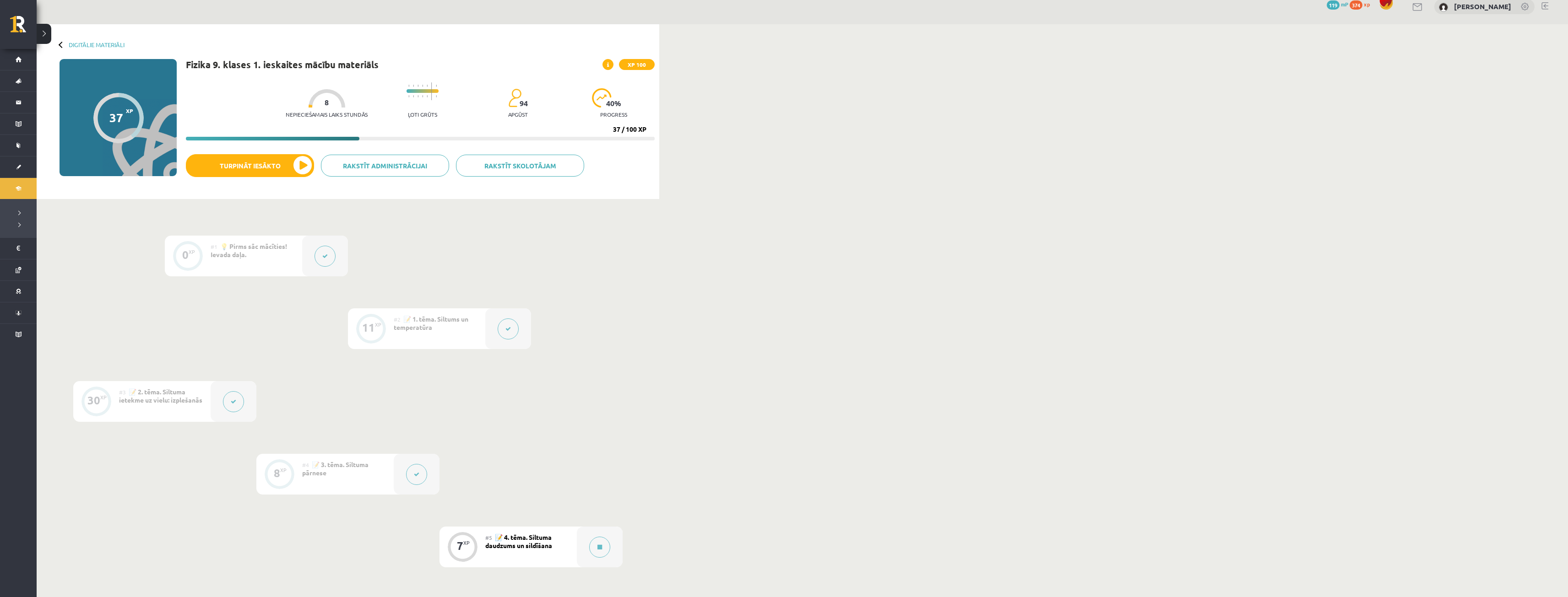
scroll to position [0, 0]
